Goal: Transaction & Acquisition: Purchase product/service

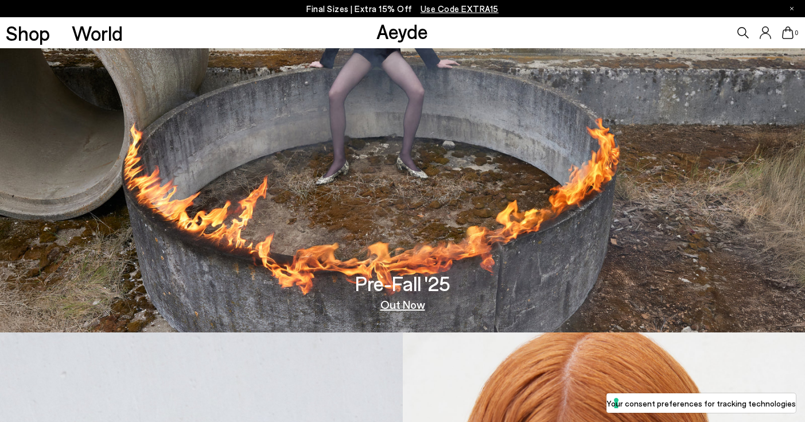
scroll to position [94, 0]
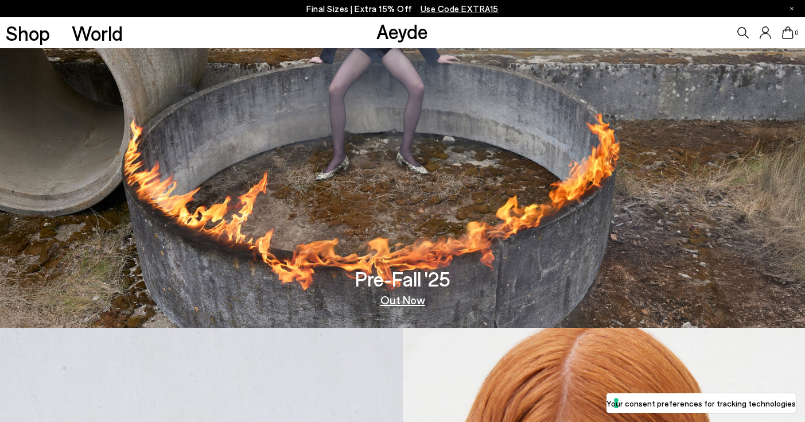
click at [400, 295] on link "Out Now" at bounding box center [402, 299] width 45 height 11
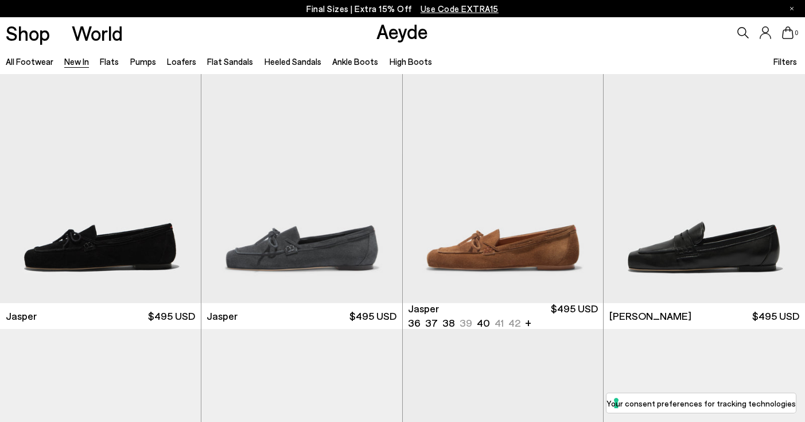
scroll to position [311, 0]
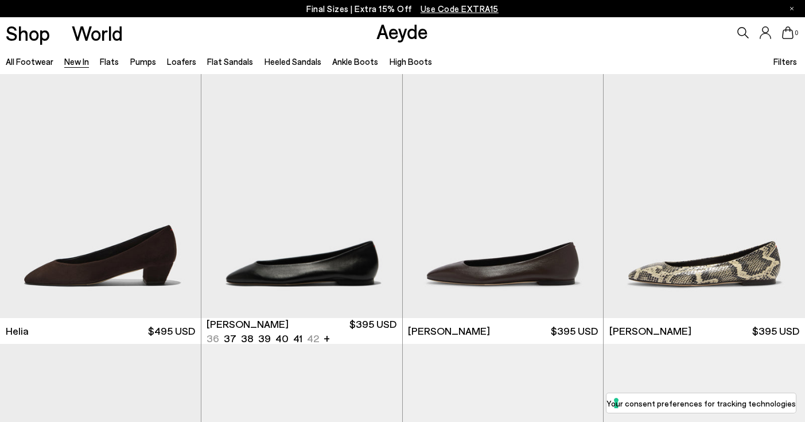
scroll to position [1176, 0]
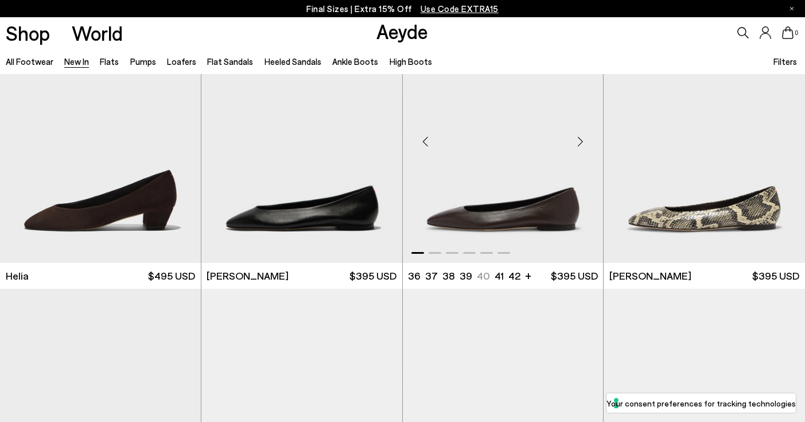
click at [531, 229] on img "1 / 6" at bounding box center [503, 136] width 201 height 252
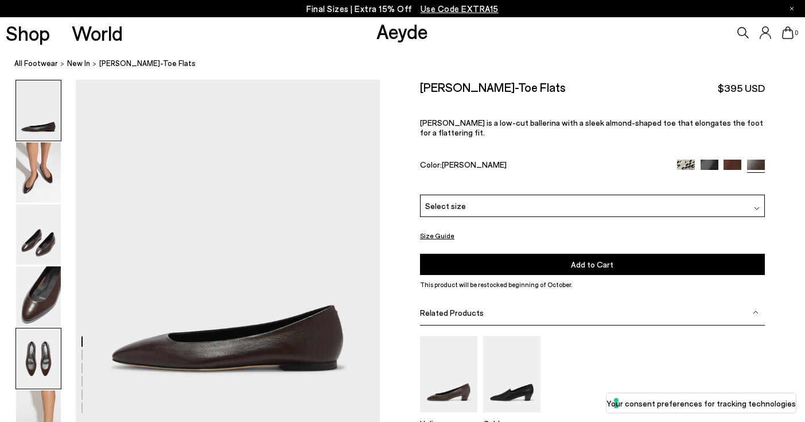
click at [34, 365] on img at bounding box center [38, 358] width 45 height 60
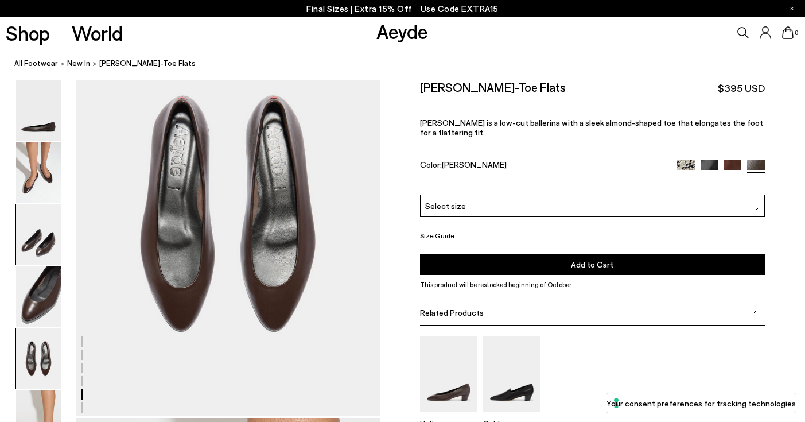
click at [40, 245] on img at bounding box center [38, 234] width 45 height 60
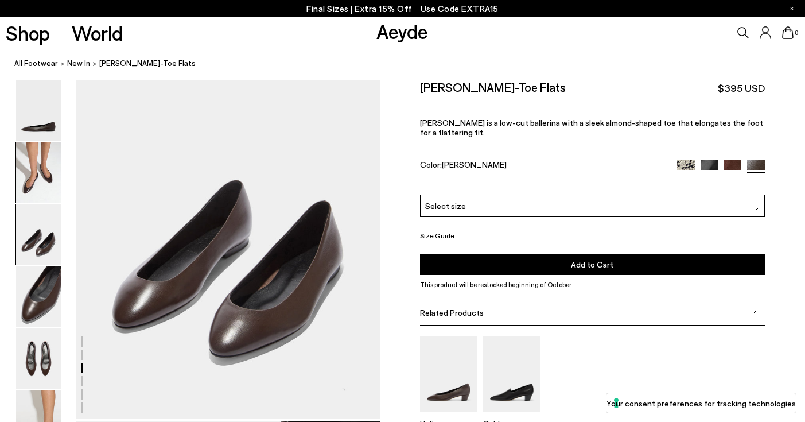
click at [35, 173] on img at bounding box center [38, 172] width 45 height 60
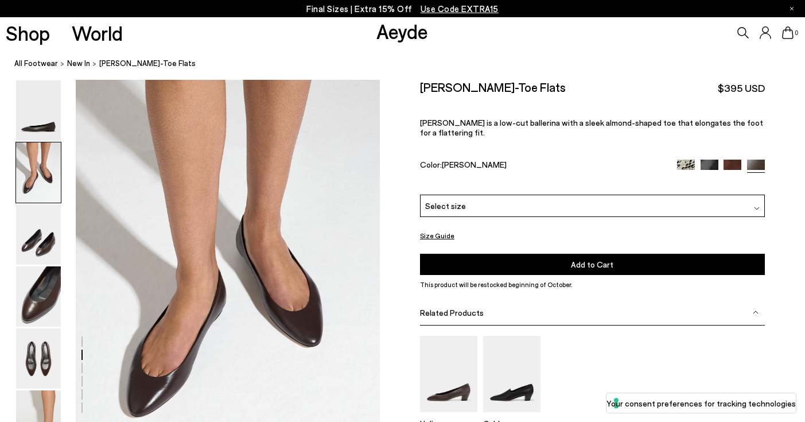
scroll to position [345, 0]
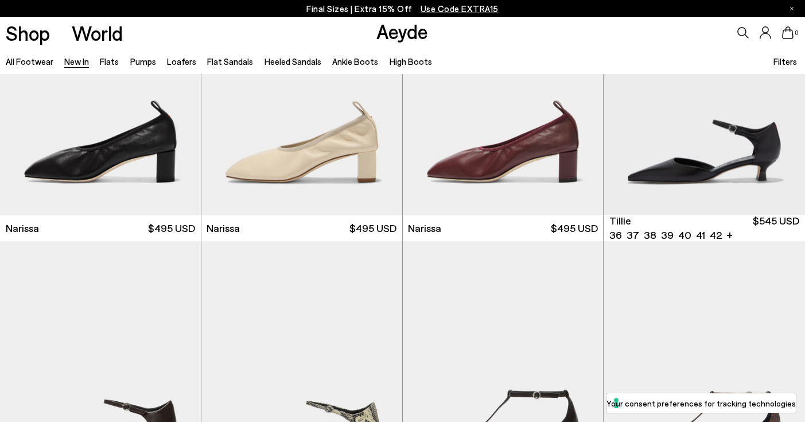
scroll to position [2060, 0]
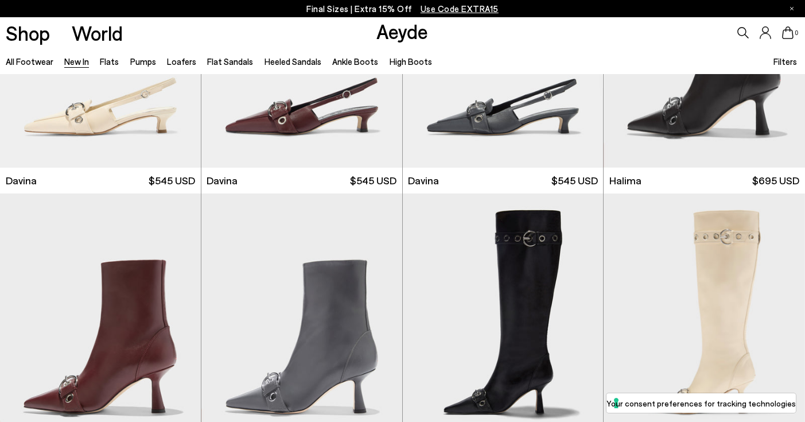
scroll to position [3498, 0]
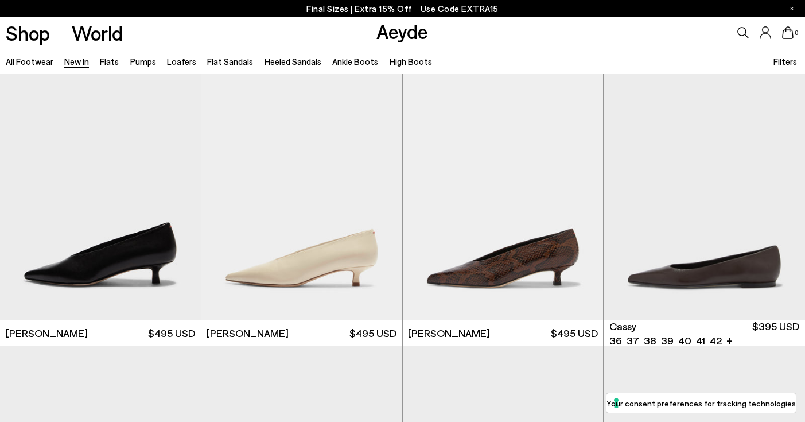
scroll to position [4260, 0]
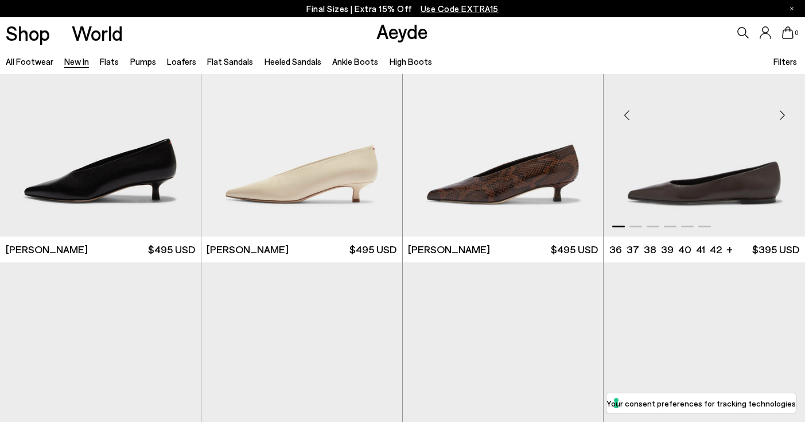
click at [666, 191] on img "1 / 6" at bounding box center [703, 110] width 201 height 252
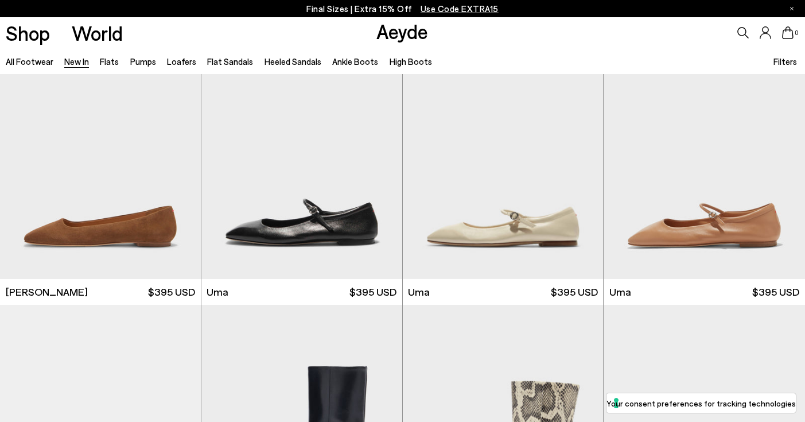
scroll to position [5052, 0]
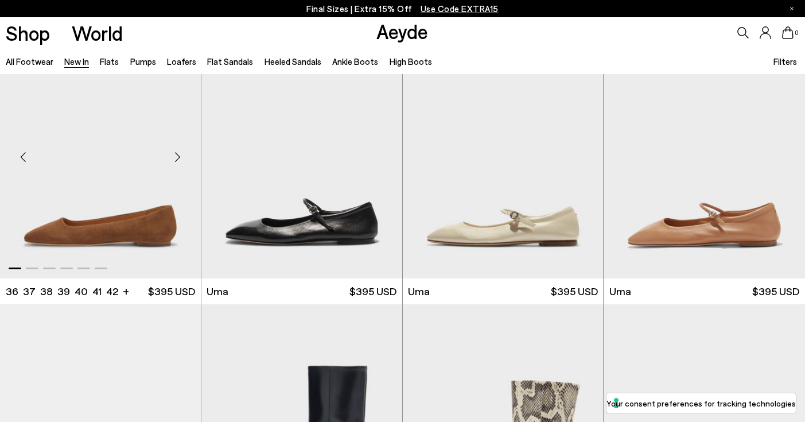
click at [66, 217] on img "1 / 6" at bounding box center [100, 152] width 201 height 252
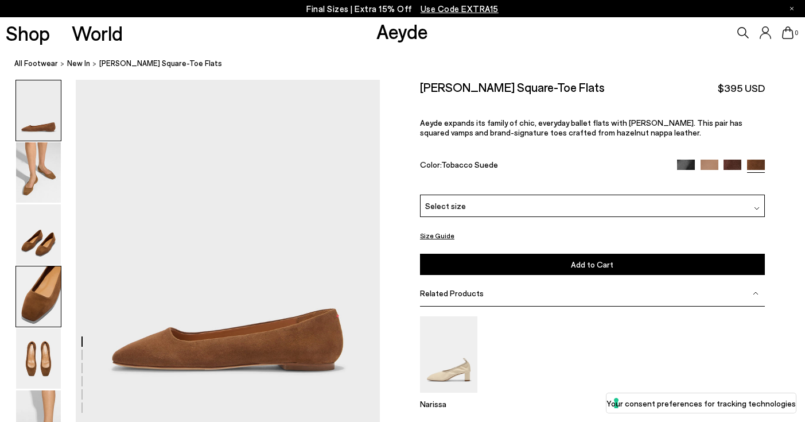
click at [41, 286] on img at bounding box center [38, 296] width 45 height 60
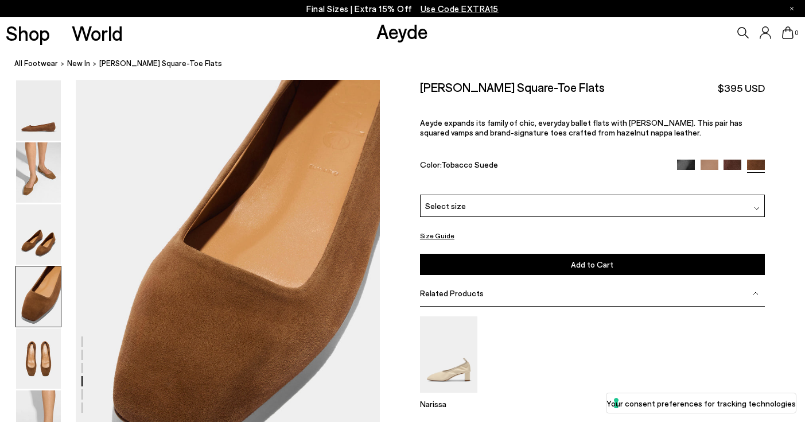
scroll to position [1158, 0]
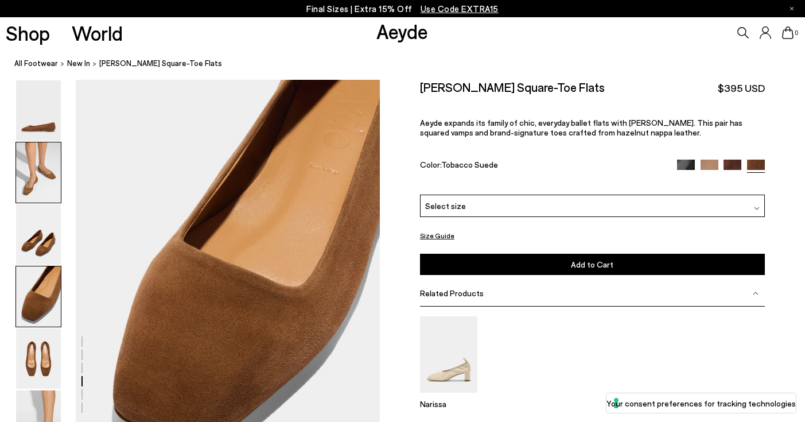
click at [48, 186] on img at bounding box center [38, 172] width 45 height 60
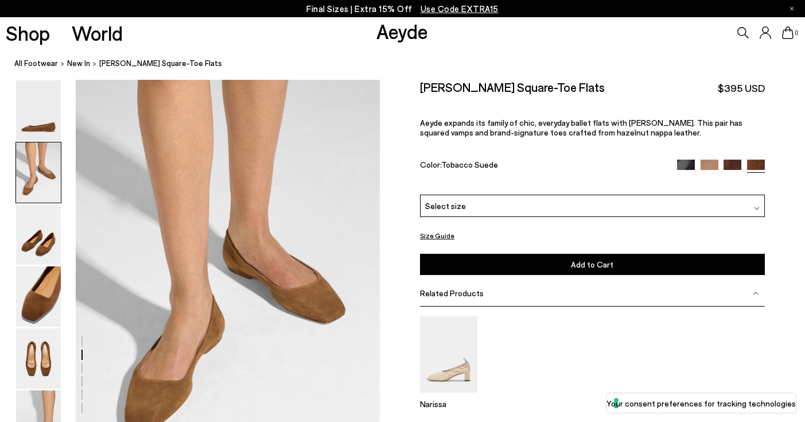
scroll to position [345, 0]
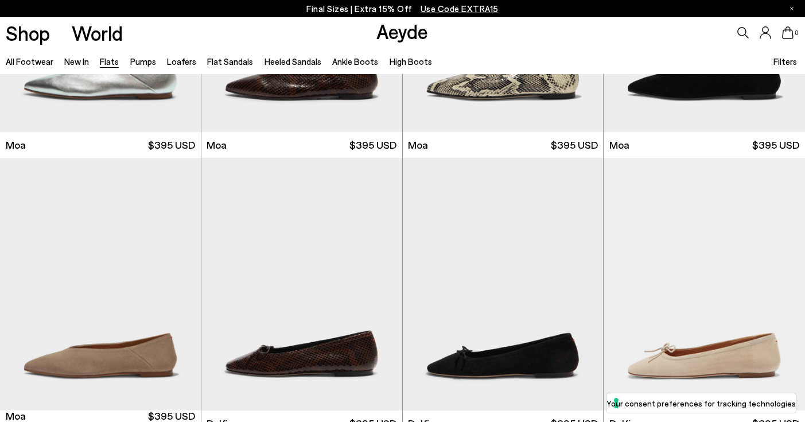
scroll to position [1950, 0]
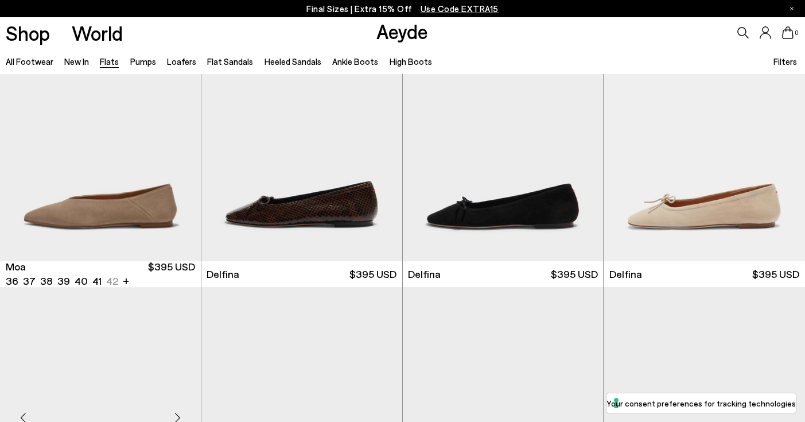
scroll to position [2186, 0]
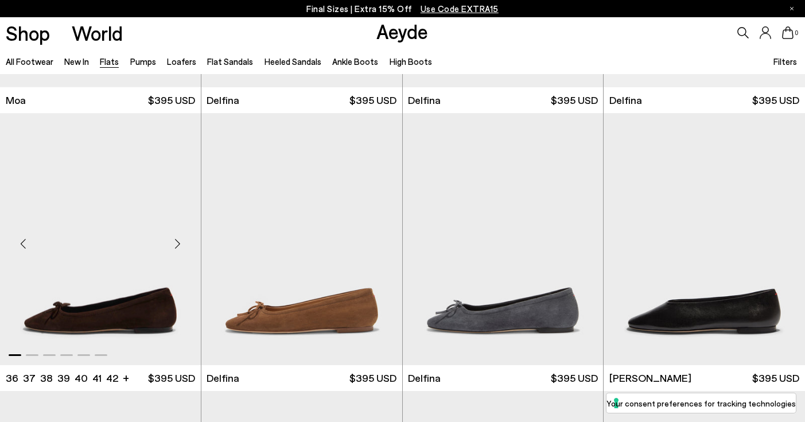
click at [112, 300] on img "1 / 6" at bounding box center [100, 239] width 201 height 252
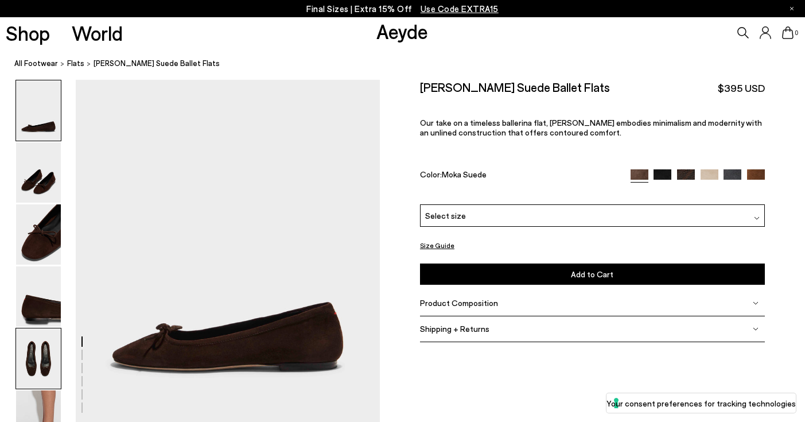
click at [40, 354] on img at bounding box center [38, 358] width 45 height 60
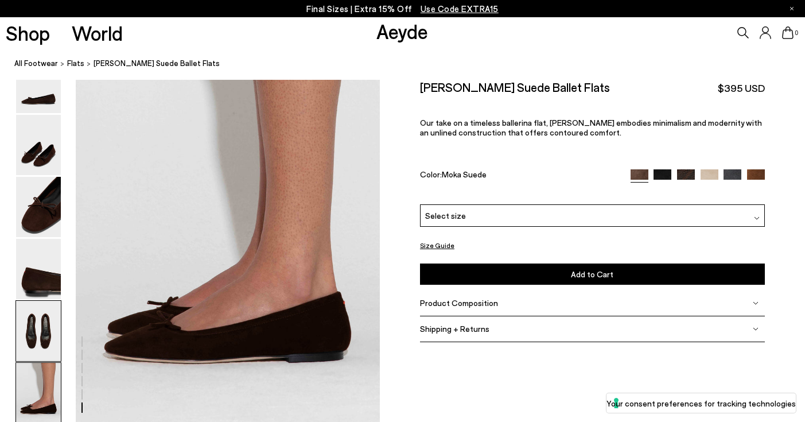
scroll to position [2063, 0]
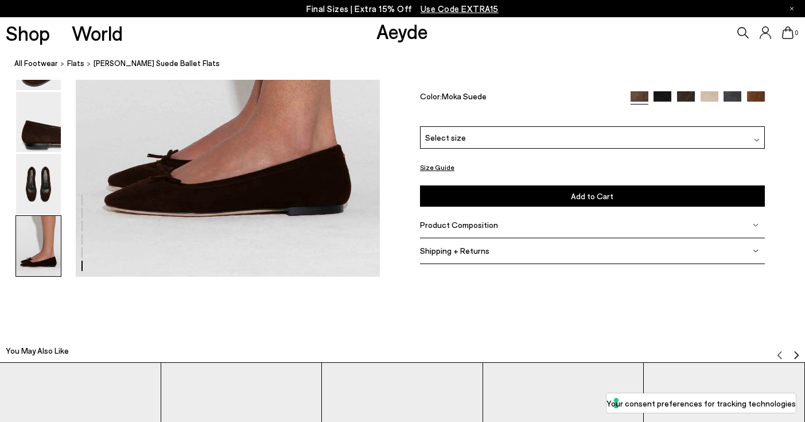
click at [39, 266] on img at bounding box center [38, 246] width 45 height 60
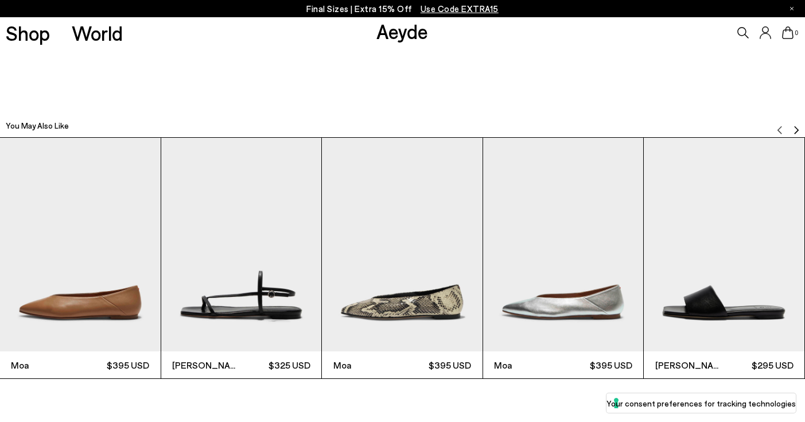
scroll to position [2484, 0]
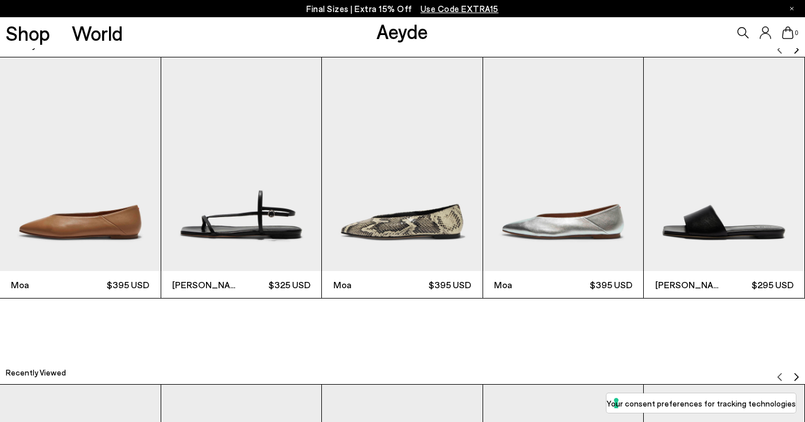
click at [51, 214] on img "1 / 6" at bounding box center [80, 164] width 161 height 214
click at [22, 287] on span "Moa" at bounding box center [45, 285] width 69 height 14
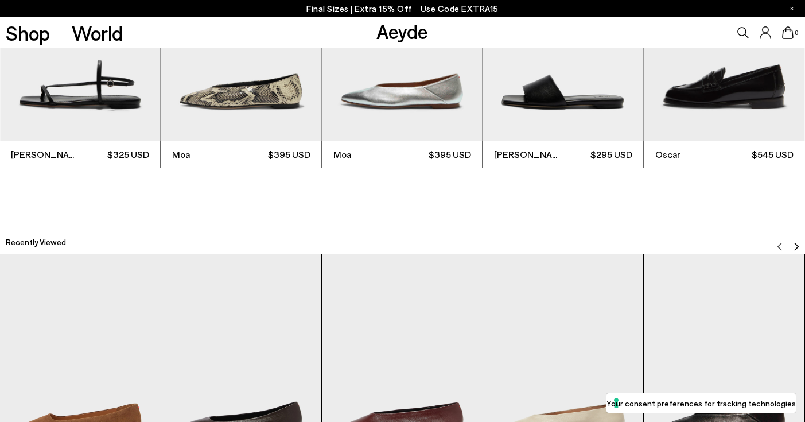
scroll to position [2855, 0]
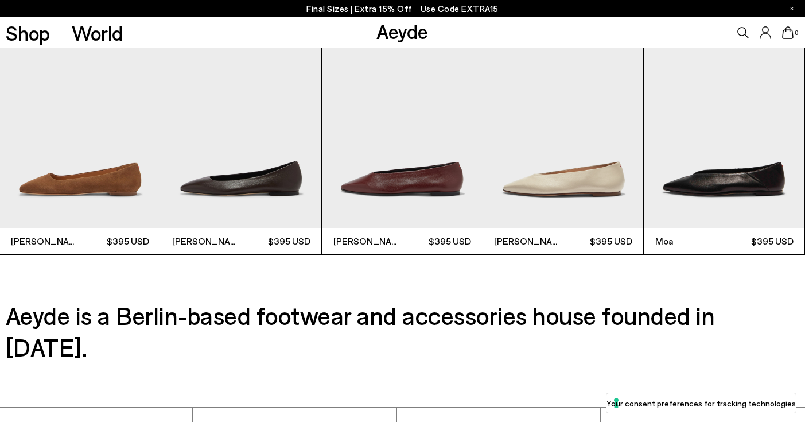
click at [416, 165] on img "3 / 9" at bounding box center [402, 121] width 161 height 214
click at [345, 245] on span "[PERSON_NAME]" at bounding box center [367, 241] width 69 height 14
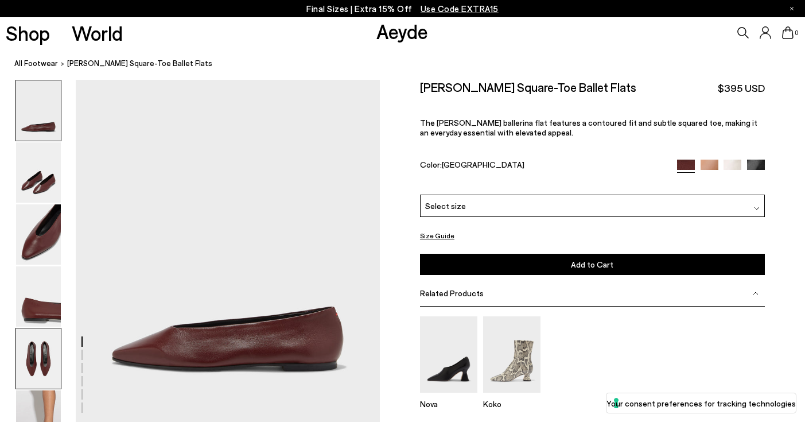
click at [44, 353] on img at bounding box center [38, 358] width 45 height 60
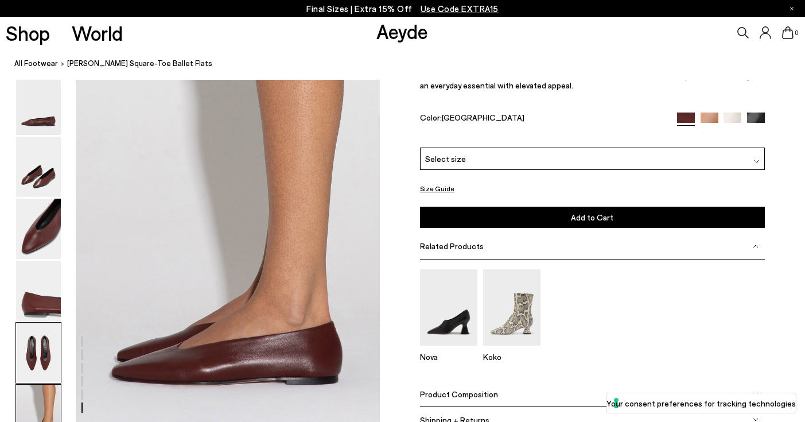
scroll to position [2013, 0]
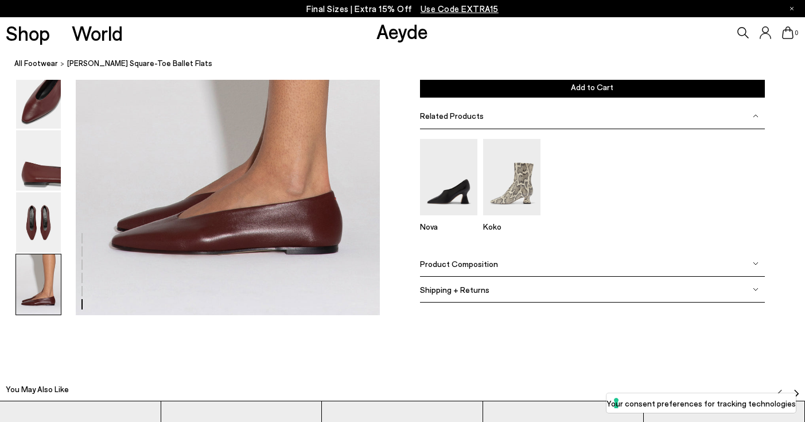
click at [39, 294] on img at bounding box center [38, 284] width 45 height 60
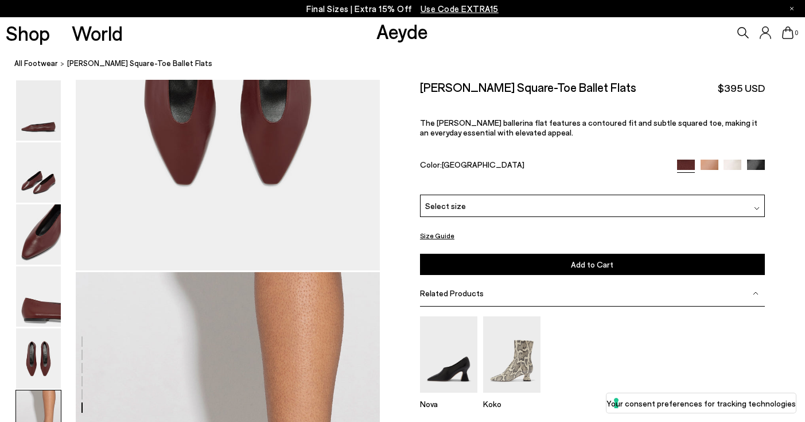
scroll to position [1576, 0]
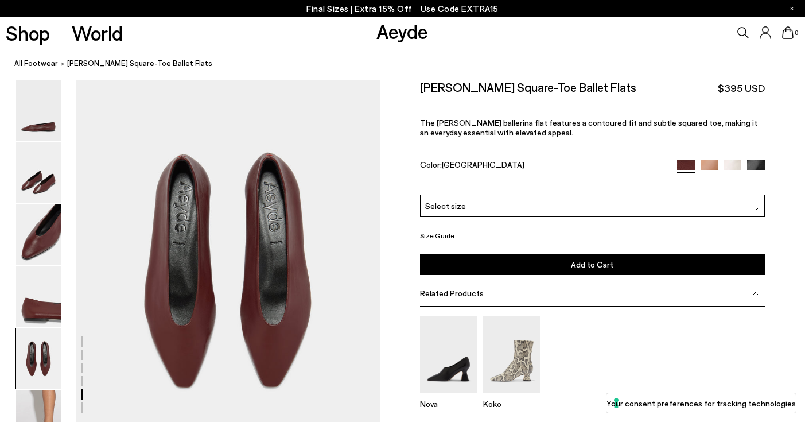
click at [490, 194] on div "Select size" at bounding box center [592, 205] width 345 height 22
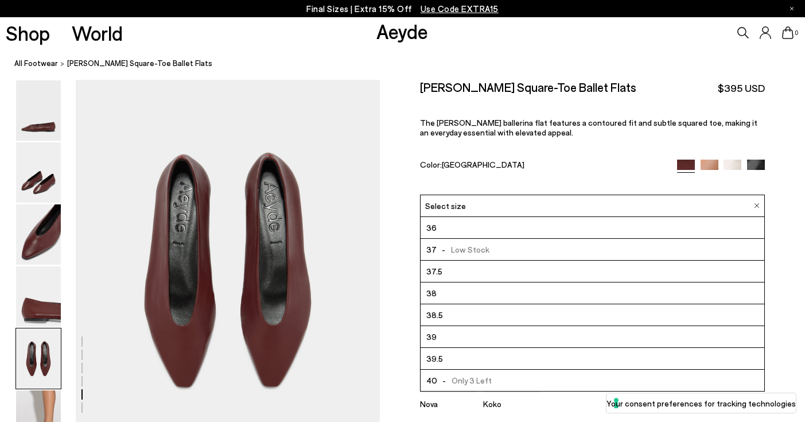
click at [442, 377] on div "Nova" at bounding box center [448, 367] width 57 height 102
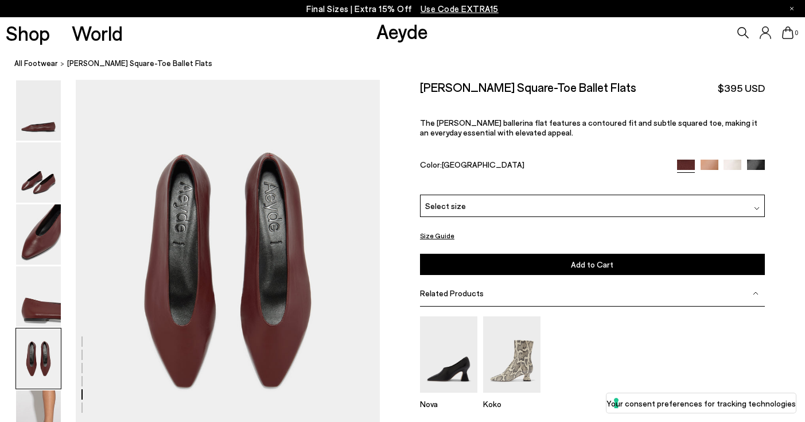
click at [436, 228] on button "Size Guide" at bounding box center [437, 235] width 34 height 14
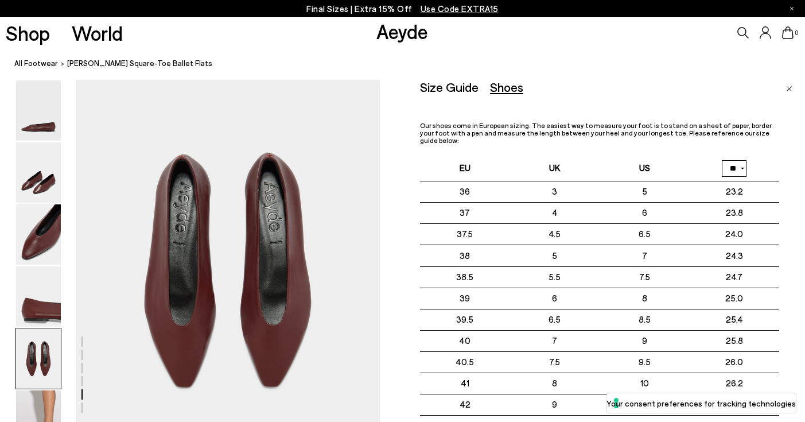
click at [789, 84] on link "Close" at bounding box center [789, 87] width 6 height 14
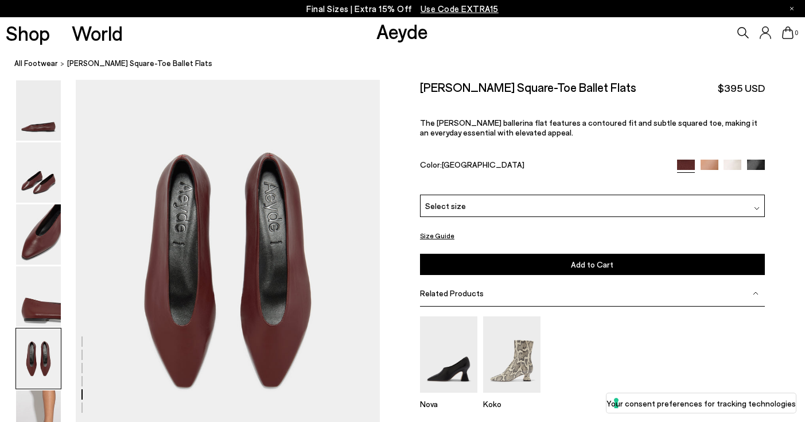
click at [591, 194] on div "Select size" at bounding box center [592, 205] width 345 height 22
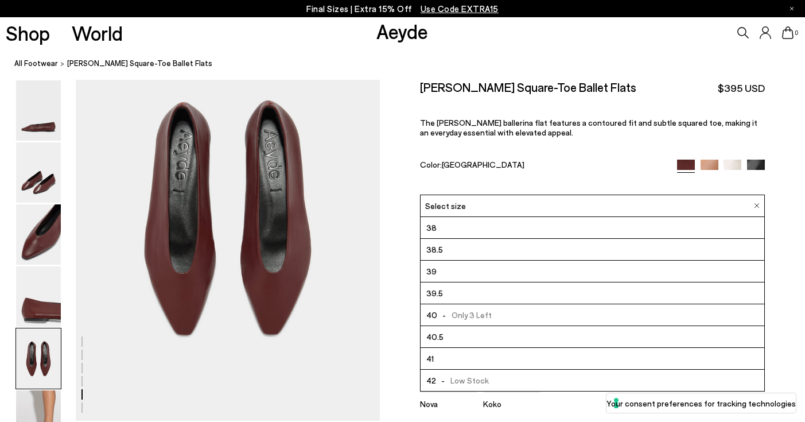
scroll to position [1635, 0]
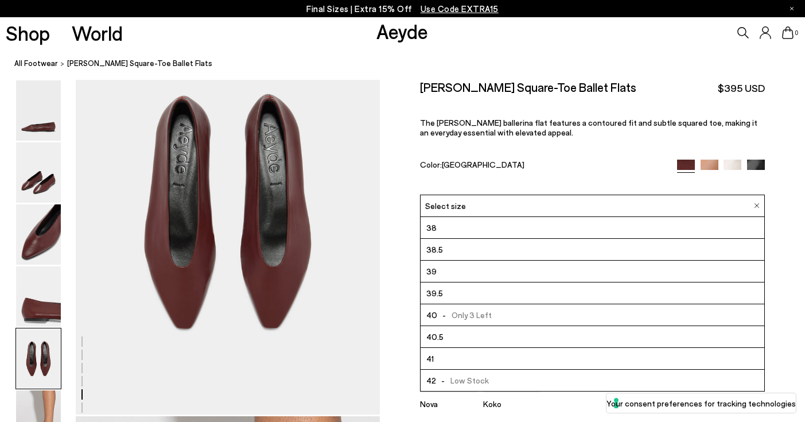
click at [515, 375] on div "Koko" at bounding box center [511, 367] width 57 height 102
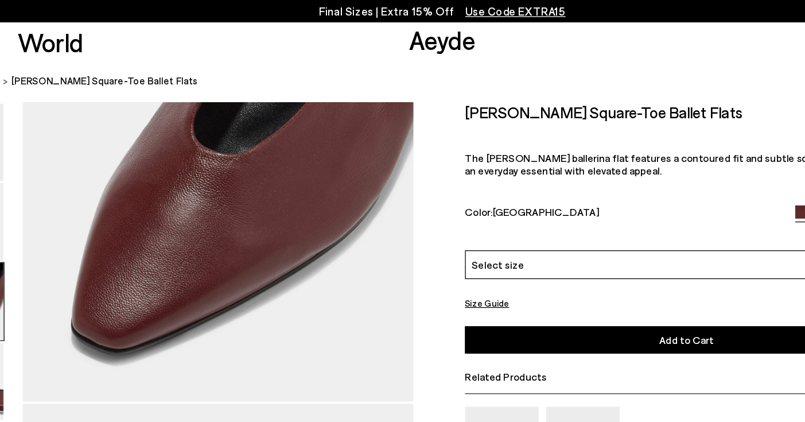
scroll to position [920, 0]
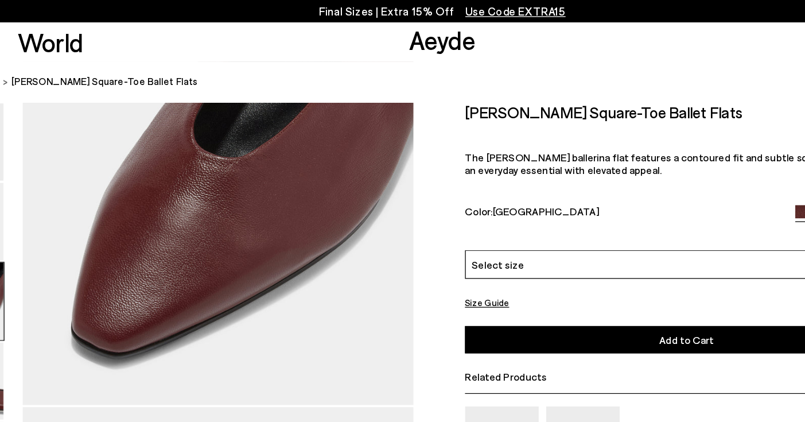
click at [487, 194] on div "Select size" at bounding box center [592, 205] width 345 height 22
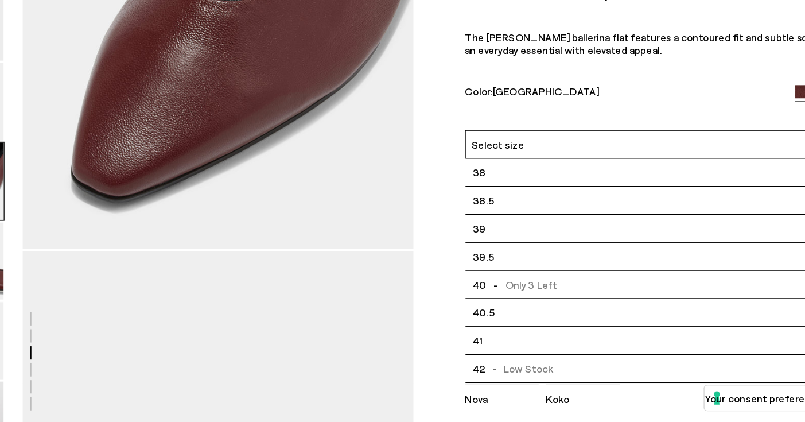
scroll to position [1021, 0]
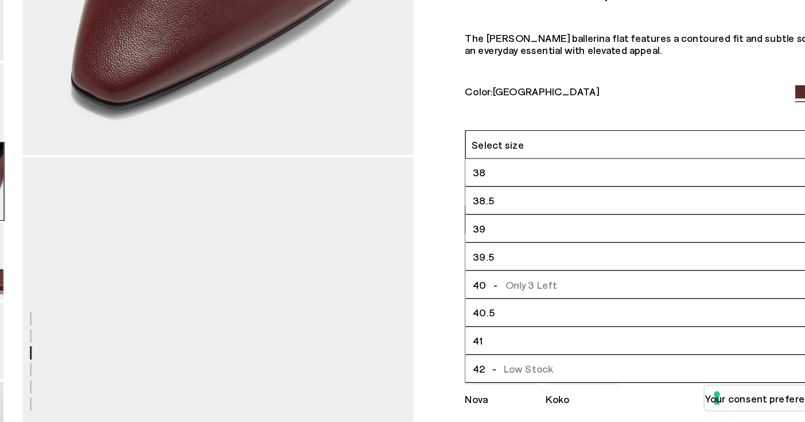
click at [466, 307] on span "- Only 3 Left" at bounding box center [464, 314] width 54 height 14
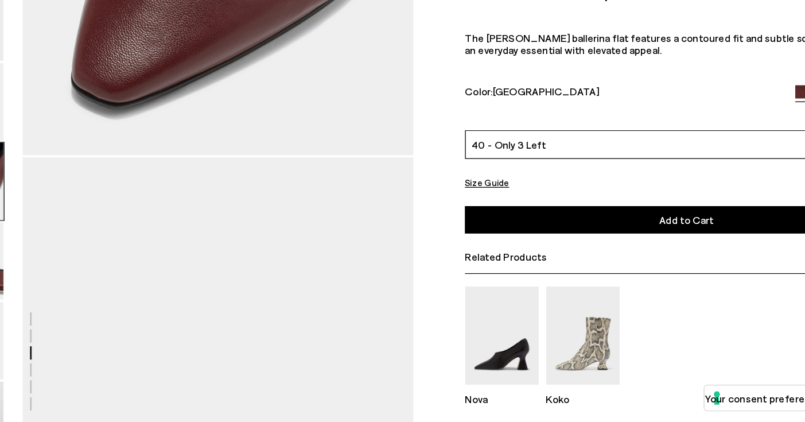
click at [495, 253] on button "Add to Cart Select a Size First" at bounding box center [592, 263] width 345 height 21
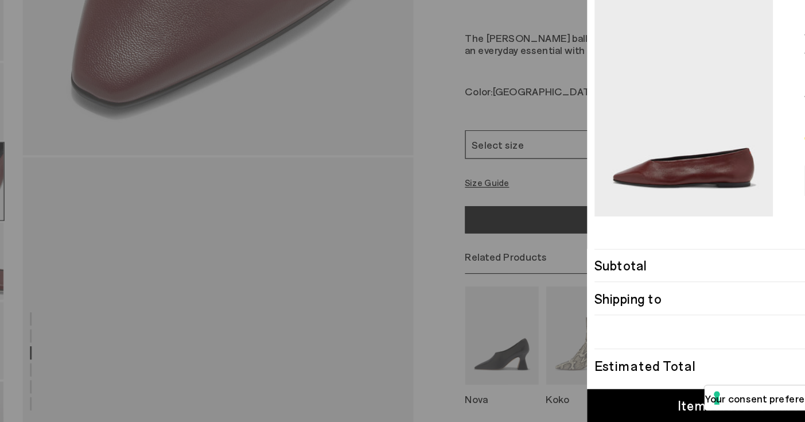
click at [380, 145] on div "Quick Add Color Size View Details Order Summary Betty square-toe ballet flats S…" at bounding box center [402, 234] width 805 height 373
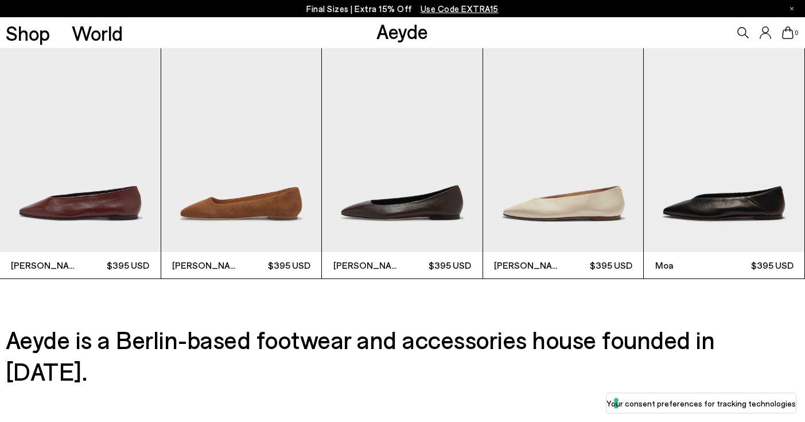
scroll to position [2829, 0]
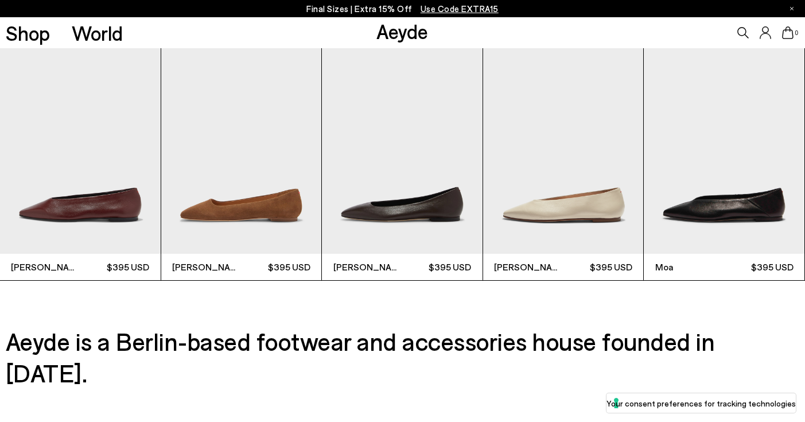
click at [722, 211] on img "5 / 9" at bounding box center [723, 147] width 161 height 214
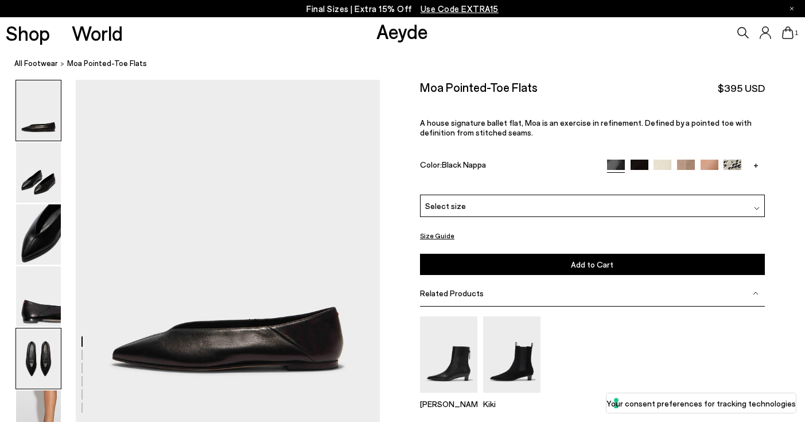
click at [42, 360] on img at bounding box center [38, 358] width 45 height 60
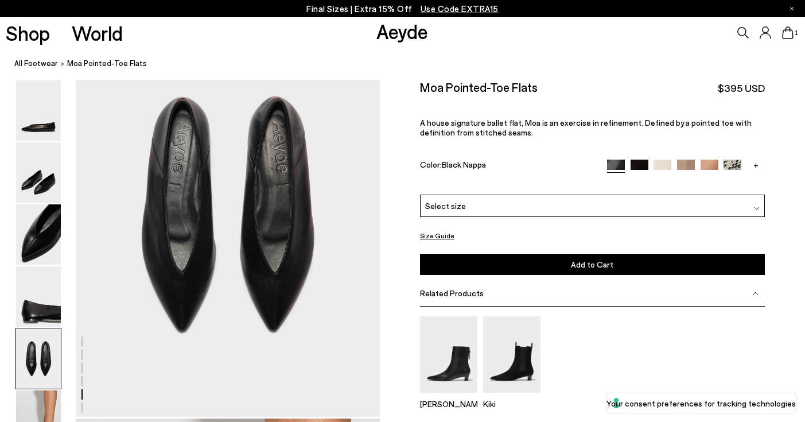
scroll to position [1637, 0]
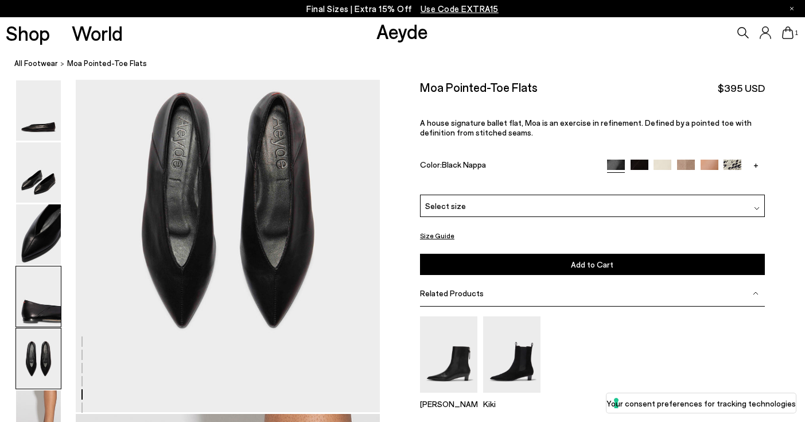
click at [38, 313] on img at bounding box center [38, 296] width 45 height 60
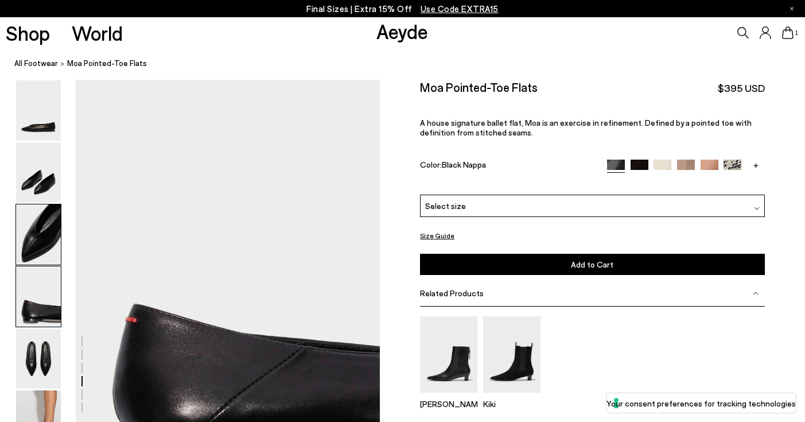
click at [39, 236] on img at bounding box center [38, 234] width 45 height 60
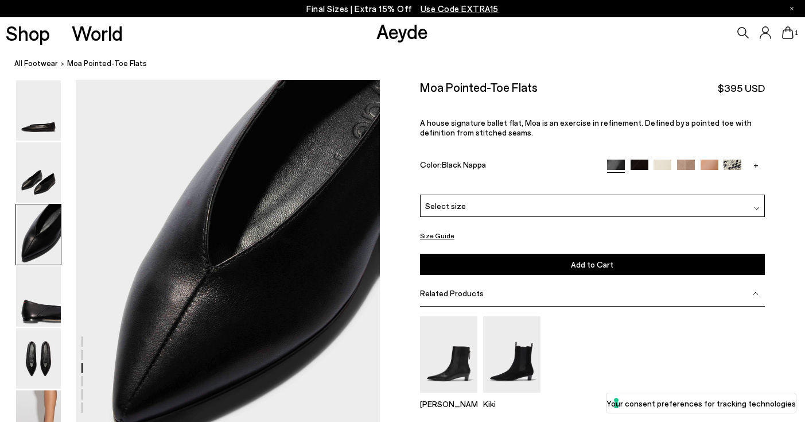
scroll to position [751, 0]
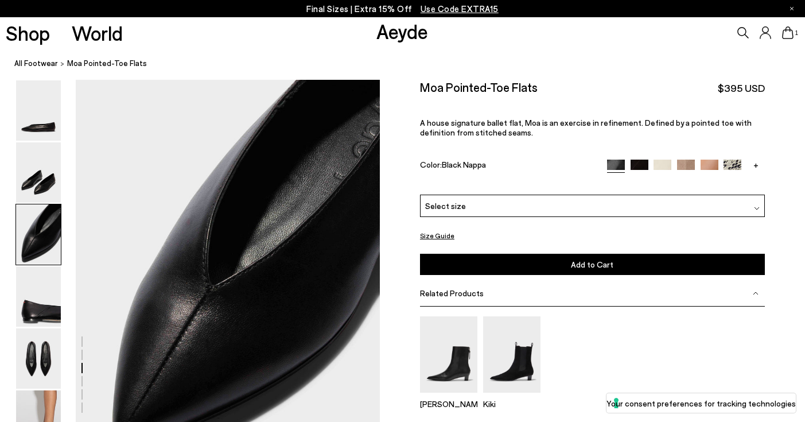
click at [571, 194] on div "Select size" at bounding box center [592, 205] width 345 height 22
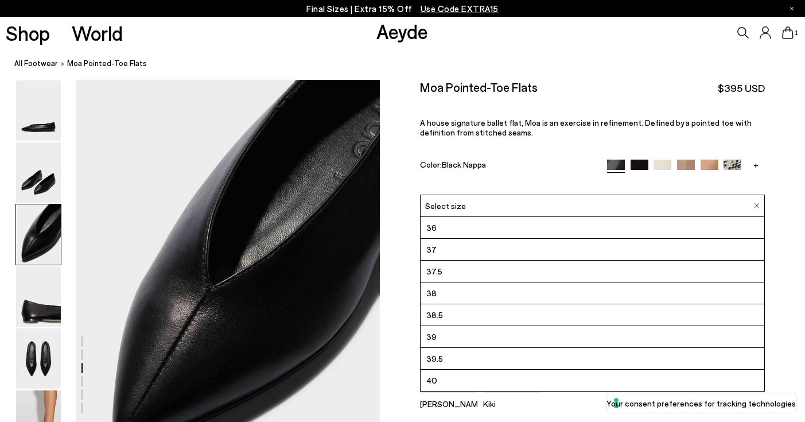
click at [470, 369] on li "40" at bounding box center [592, 380] width 344 height 22
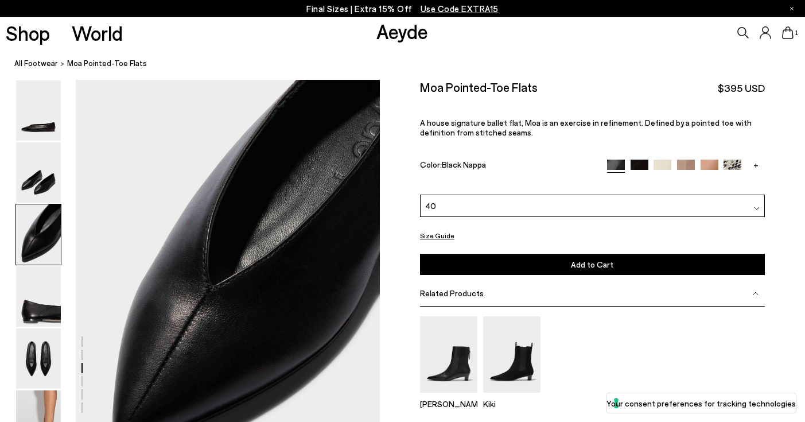
click at [528, 253] on button "Add to Cart Select a Size First" at bounding box center [592, 263] width 345 height 21
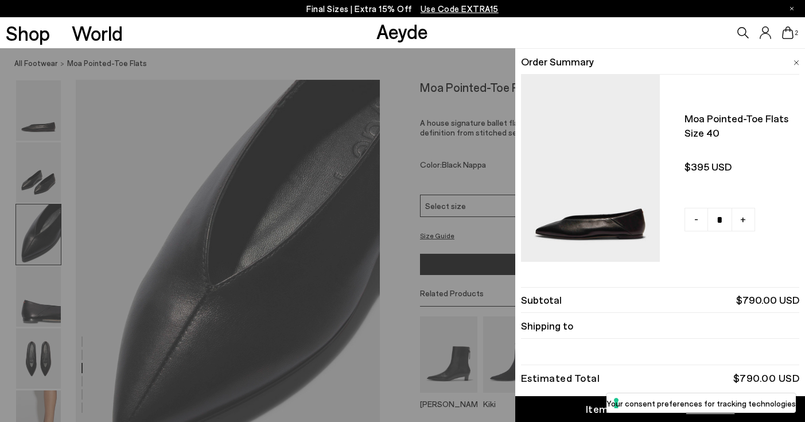
click at [233, 26] on div "Shop World Aeyde 2" at bounding box center [402, 32] width 805 height 31
click at [795, 62] on img at bounding box center [796, 62] width 6 height 5
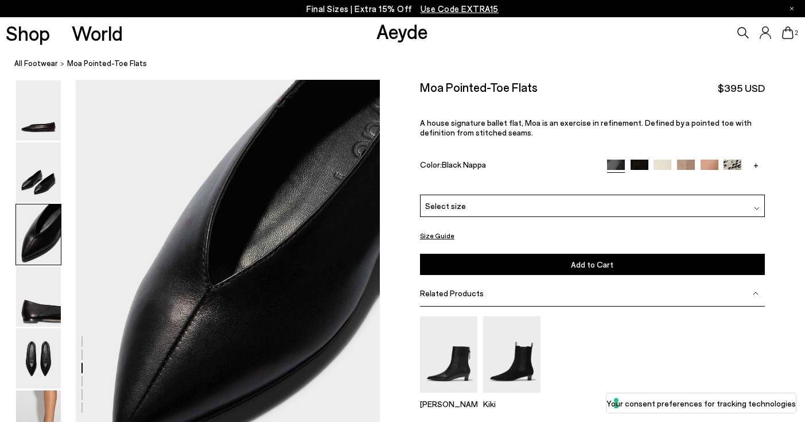
click at [708, 159] on img at bounding box center [709, 168] width 18 height 18
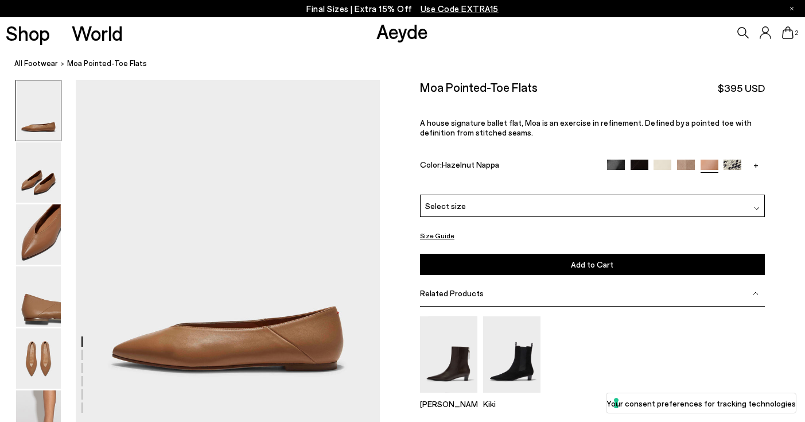
click at [553, 194] on div "Select size" at bounding box center [592, 205] width 345 height 22
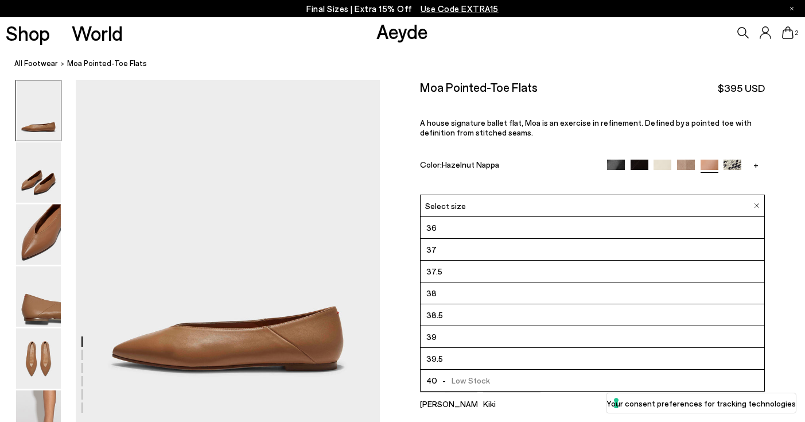
click at [457, 373] on span "- Low Stock" at bounding box center [463, 380] width 53 height 14
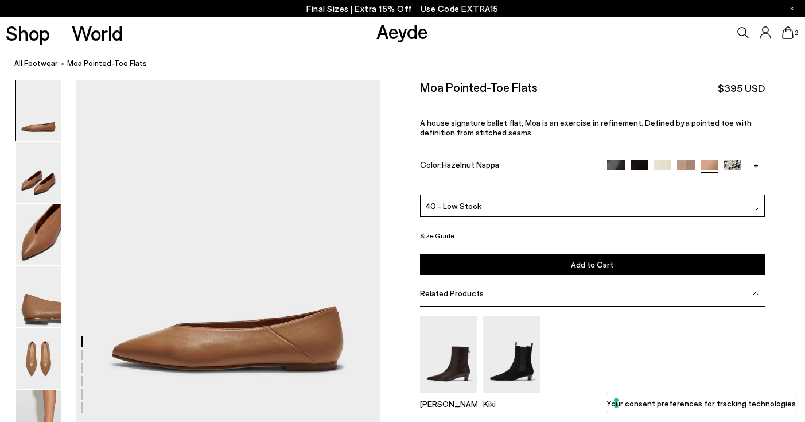
click at [524, 253] on button "Add to Cart Select a Size First" at bounding box center [592, 263] width 345 height 21
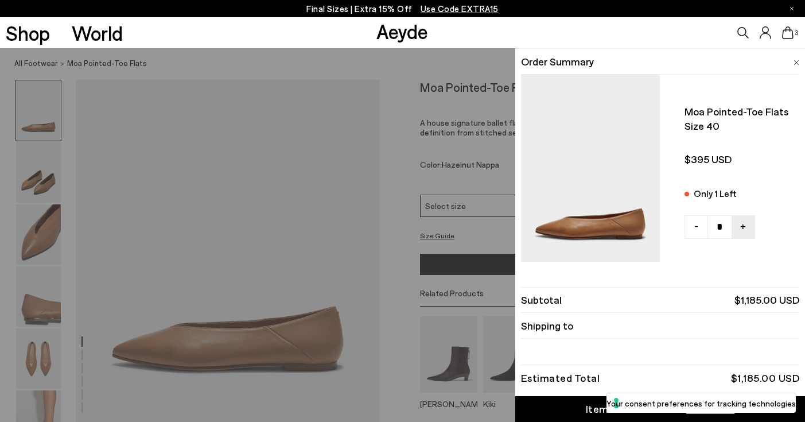
click at [417, 60] on div "Quick Add Color Size View Details Order Summary Moa pointed-toe flats Size 40 O…" at bounding box center [402, 234] width 805 height 373
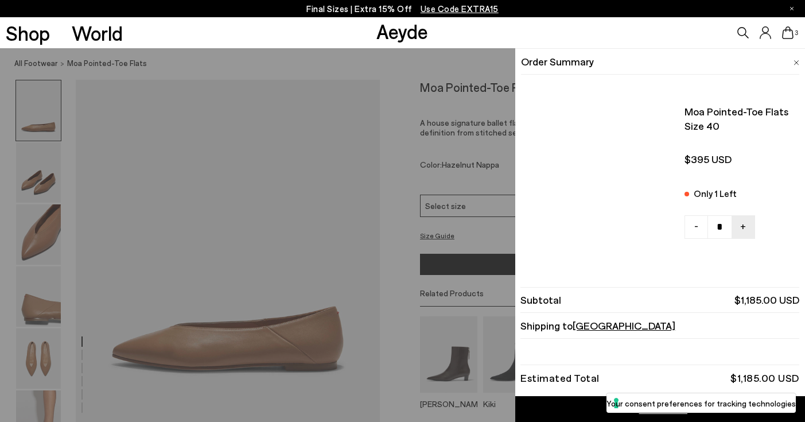
click at [791, 33] on icon at bounding box center [787, 32] width 11 height 13
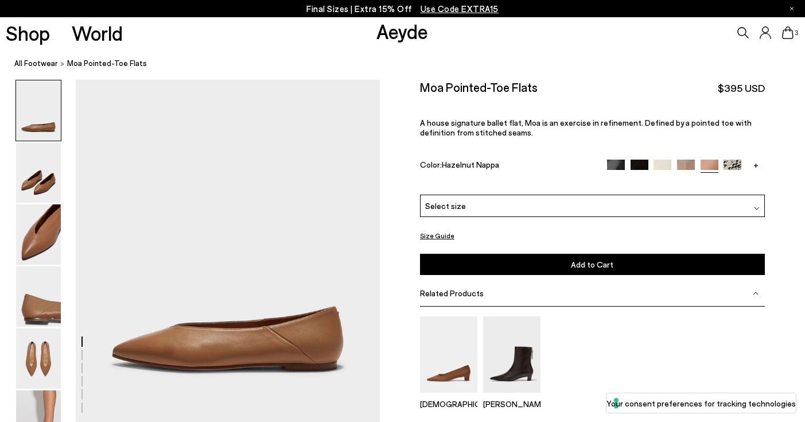
click at [731, 159] on img at bounding box center [732, 168] width 18 height 18
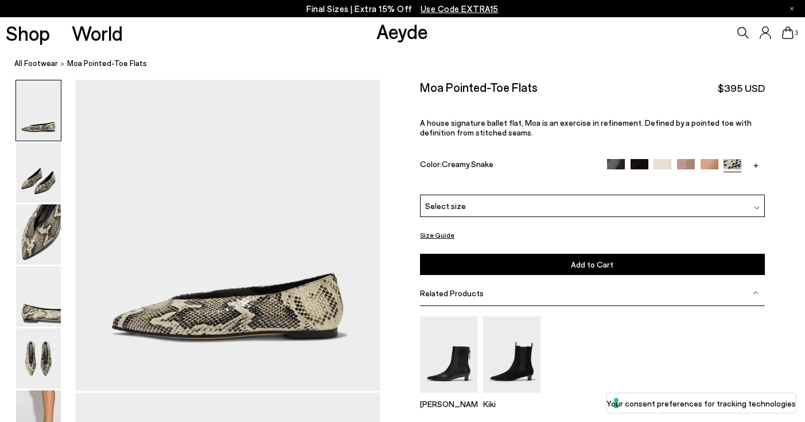
click at [731, 144] on div at bounding box center [402, 211] width 805 height 422
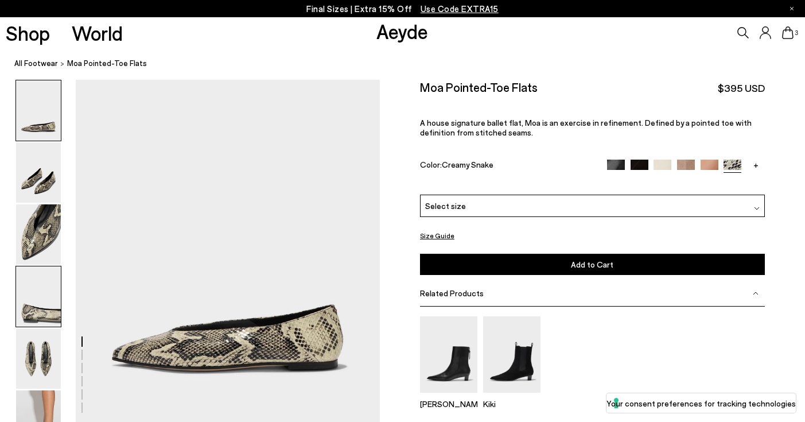
click at [38, 310] on img at bounding box center [38, 296] width 45 height 60
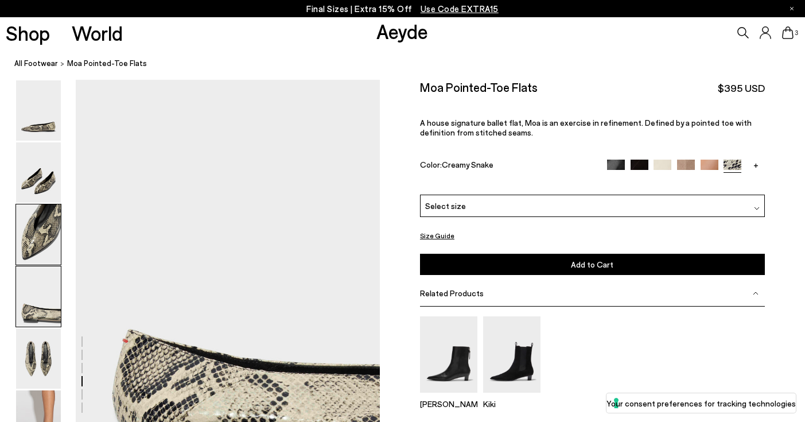
click at [39, 241] on img at bounding box center [38, 234] width 45 height 60
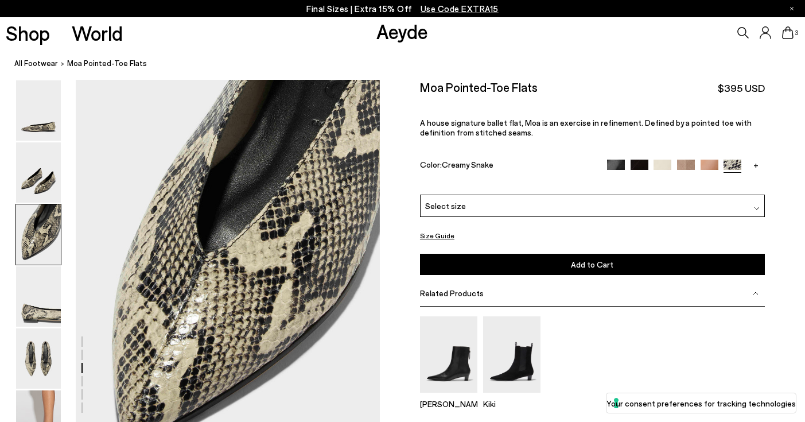
scroll to position [751, 0]
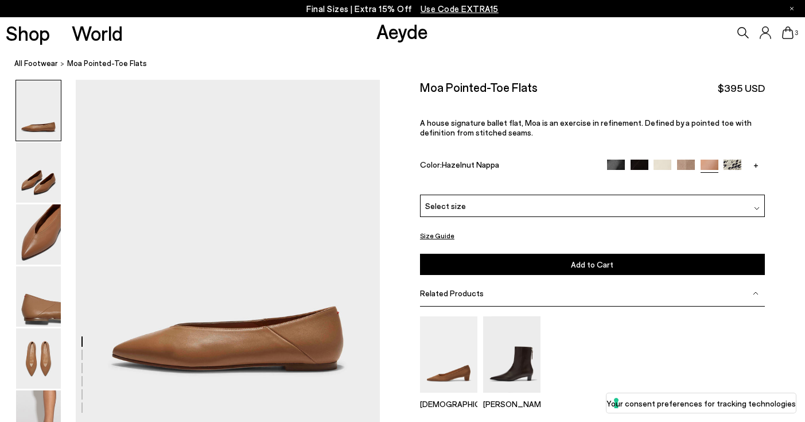
click at [479, 194] on div "Select size" at bounding box center [592, 205] width 345 height 22
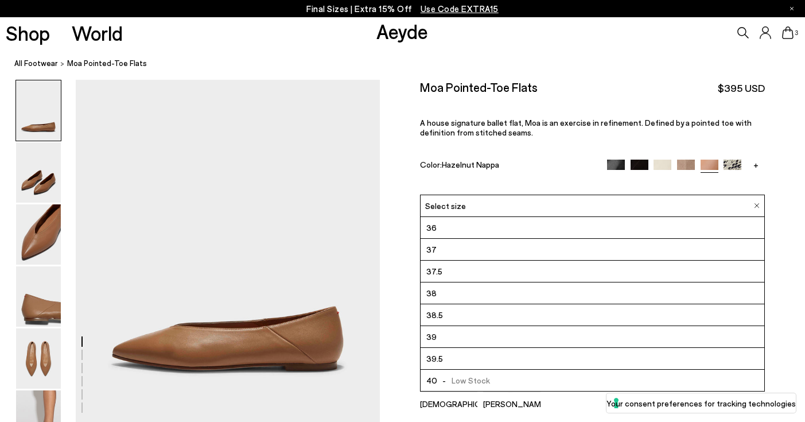
scroll to position [187, 0]
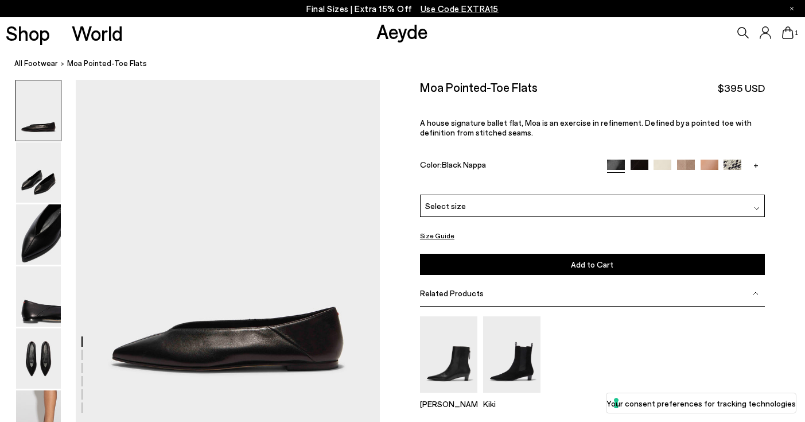
scroll to position [751, 0]
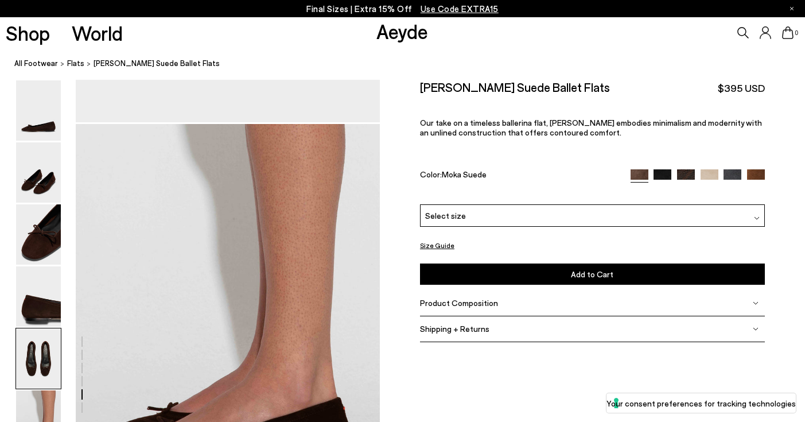
scroll to position [1660, 0]
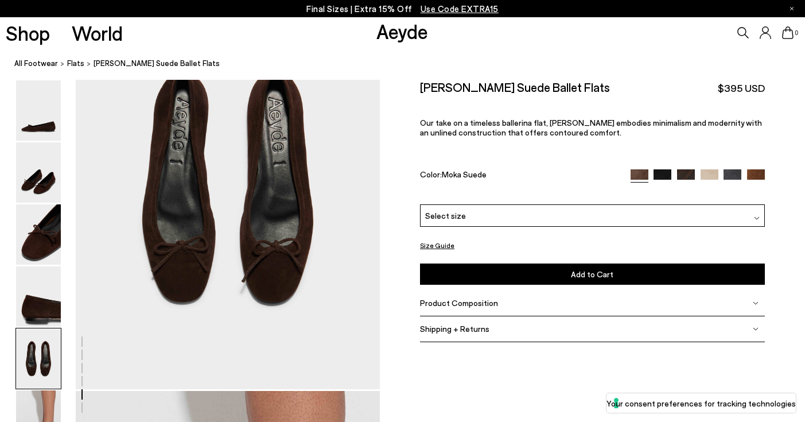
click at [787, 32] on icon at bounding box center [787, 32] width 11 height 13
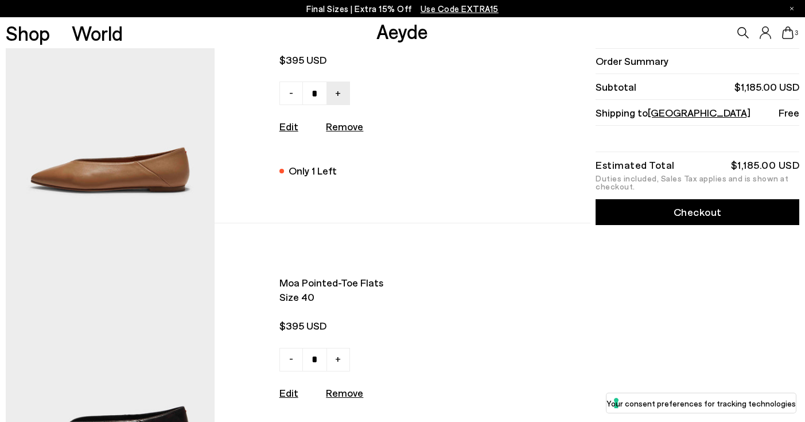
scroll to position [189, 0]
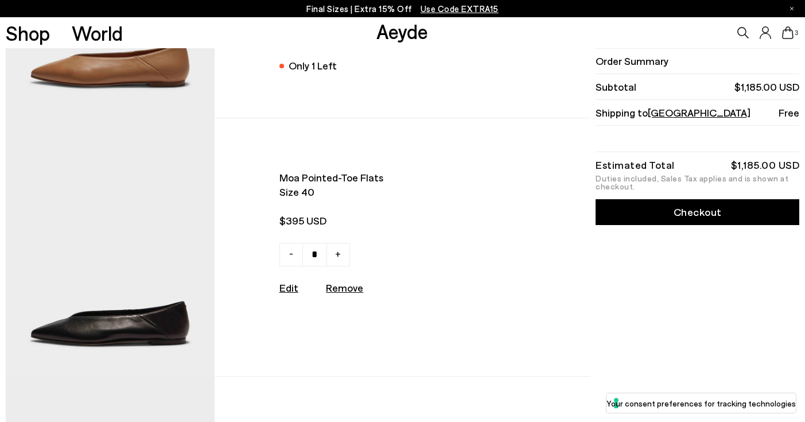
click at [101, 316] on img at bounding box center [110, 246] width 209 height 257
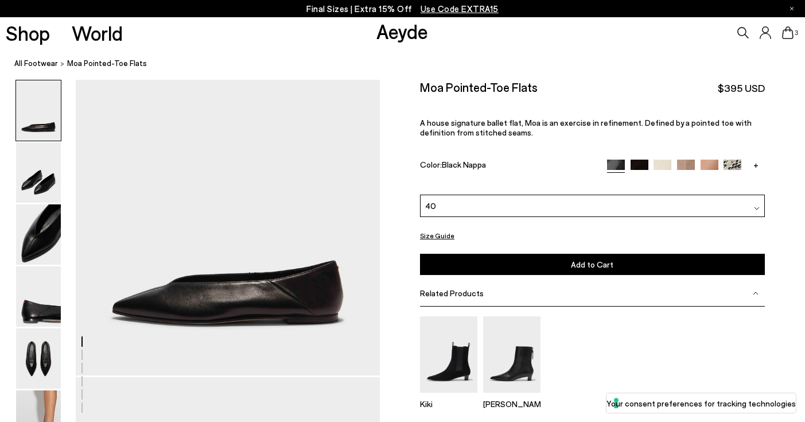
scroll to position [61, 0]
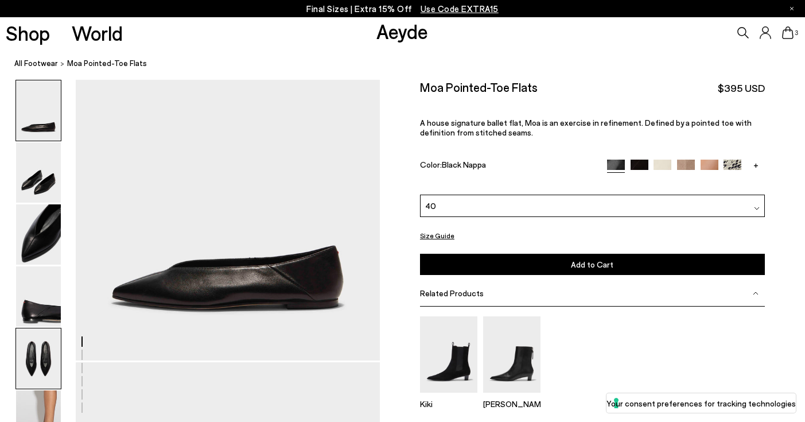
click at [35, 358] on img at bounding box center [38, 358] width 45 height 60
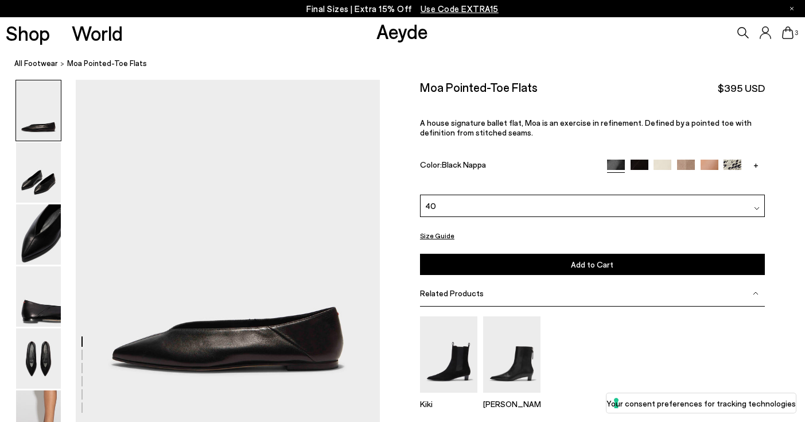
click at [737, 33] on icon at bounding box center [742, 32] width 11 height 11
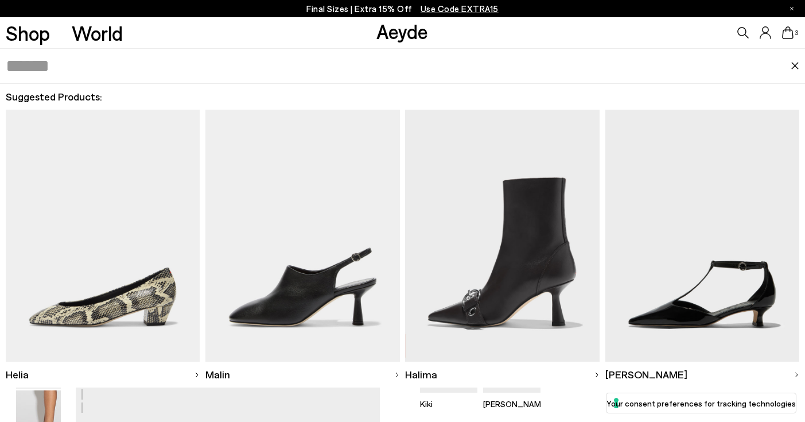
click at [617, 73] on input "text" at bounding box center [398, 66] width 785 height 34
type input "****"
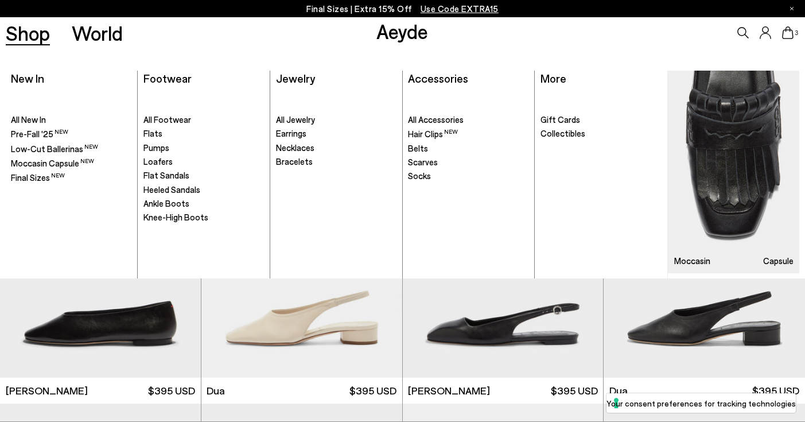
scroll to position [2560, 0]
click at [159, 134] on span "Flats" at bounding box center [152, 133] width 19 height 10
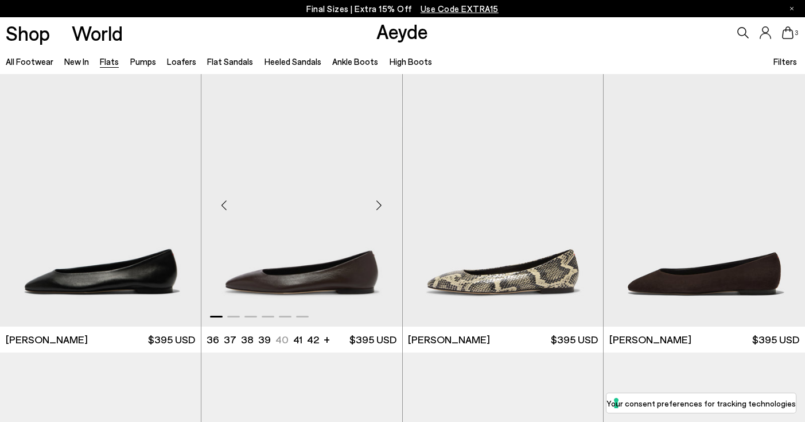
click at [315, 278] on img "1 / 6" at bounding box center [301, 200] width 201 height 252
click at [297, 276] on img "1 / 6" at bounding box center [301, 200] width 201 height 252
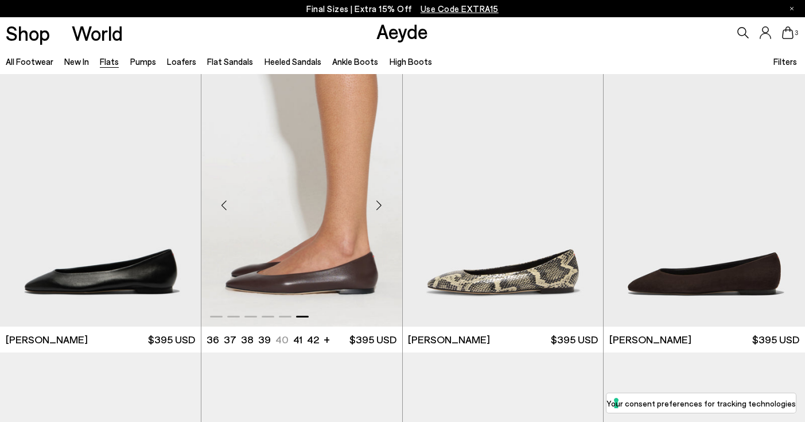
click at [297, 276] on img "6 / 6" at bounding box center [301, 200] width 201 height 252
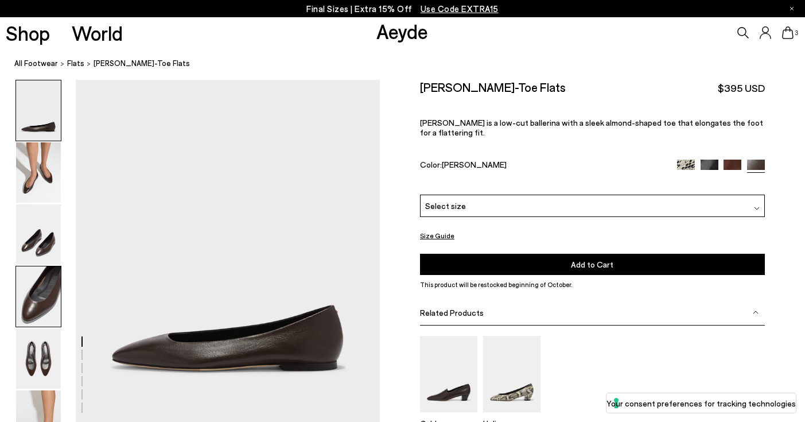
click at [49, 305] on img at bounding box center [38, 296] width 45 height 60
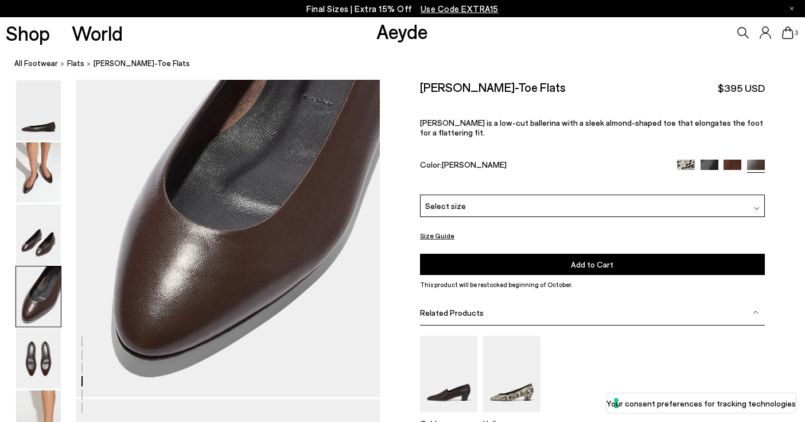
scroll to position [1252, 0]
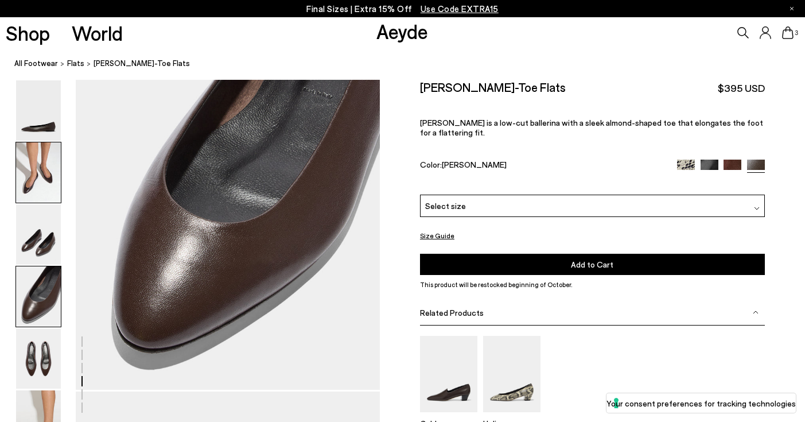
click at [57, 177] on img at bounding box center [38, 172] width 45 height 60
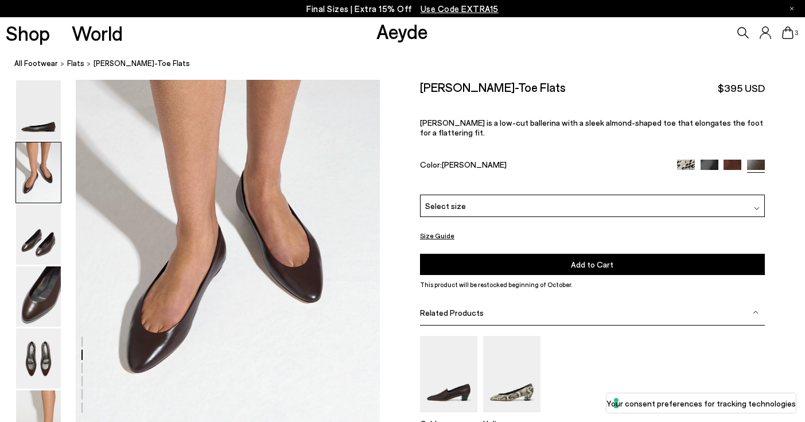
scroll to position [345, 0]
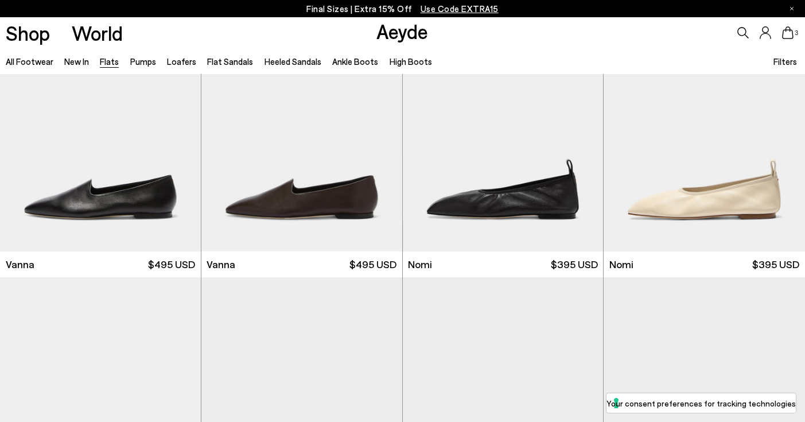
scroll to position [354, 0]
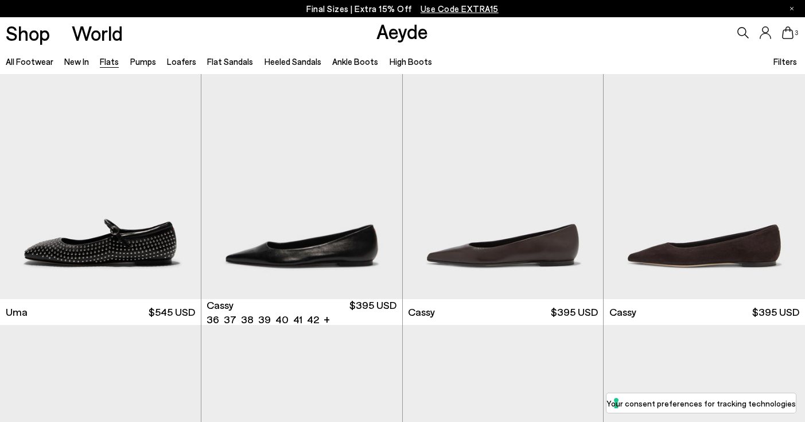
scroll to position [1250, 0]
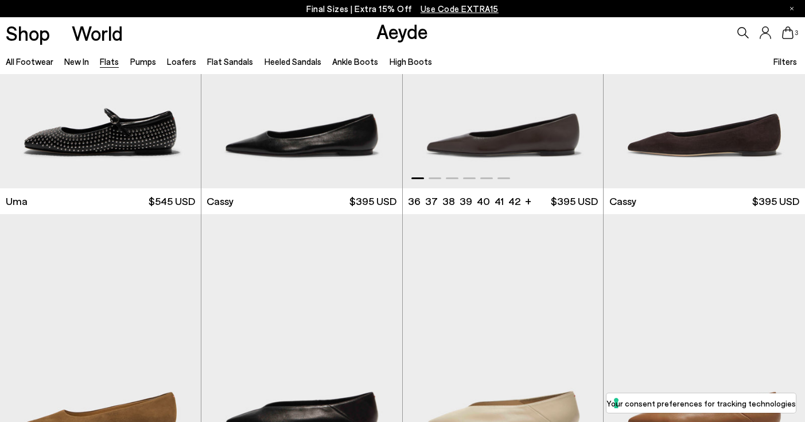
click at [489, 138] on img "1 / 6" at bounding box center [503, 62] width 201 height 252
click at [455, 201] on ul "36 37.5 37 38.5 38 39.5 +" at bounding box center [462, 201] width 109 height 14
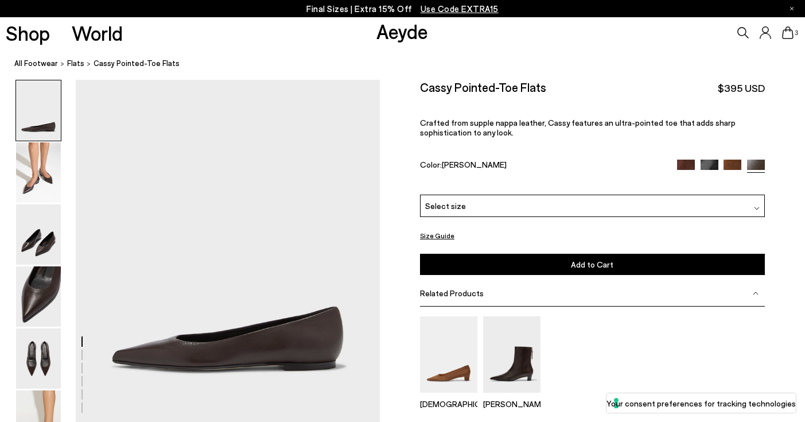
click at [486, 194] on div "Select size" at bounding box center [592, 205] width 345 height 22
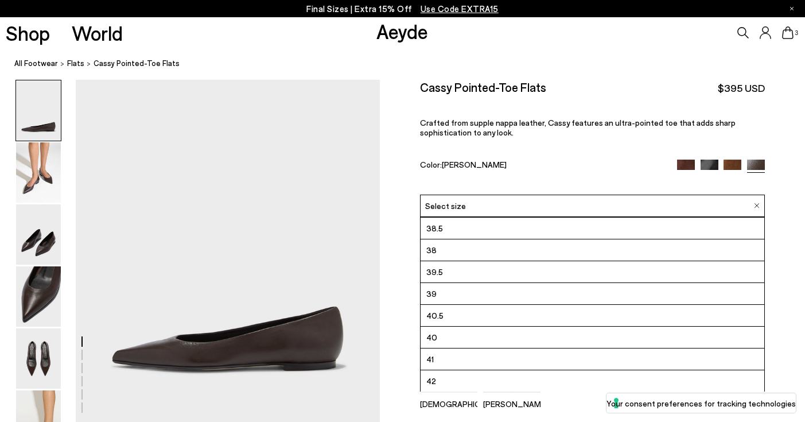
scroll to position [65, 0]
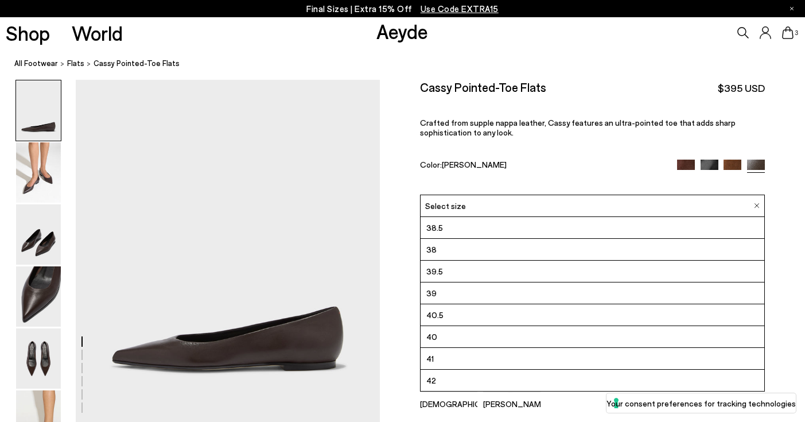
click at [451, 326] on li "40" at bounding box center [592, 337] width 344 height 22
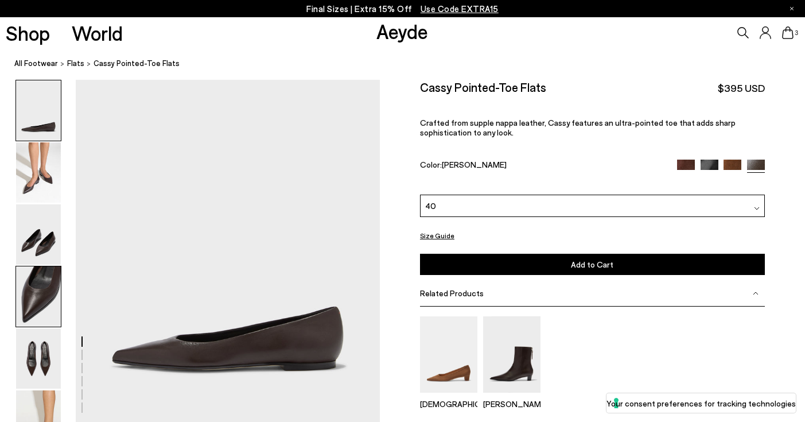
click at [32, 306] on img at bounding box center [38, 296] width 45 height 60
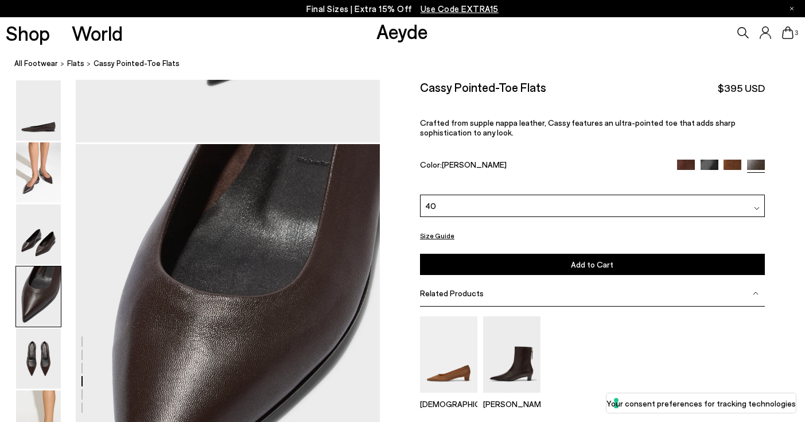
scroll to position [1158, 0]
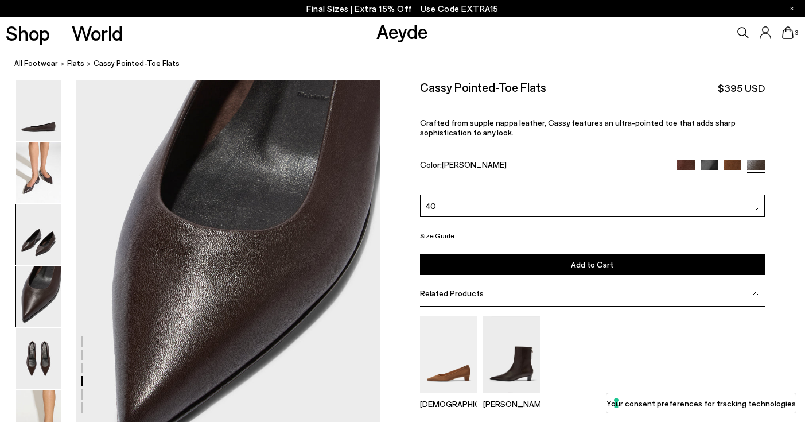
click at [45, 245] on img at bounding box center [38, 234] width 45 height 60
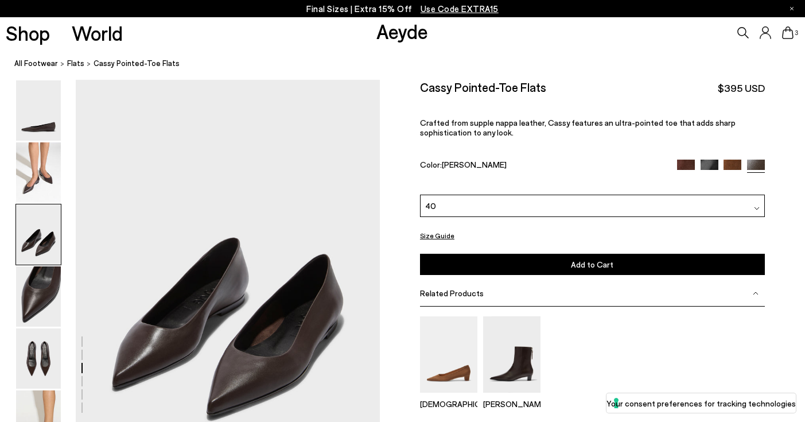
scroll to position [751, 0]
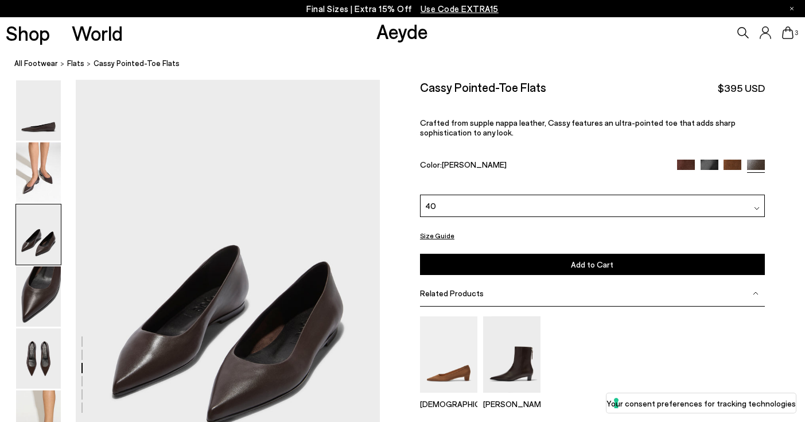
click at [703, 159] on img at bounding box center [709, 168] width 18 height 18
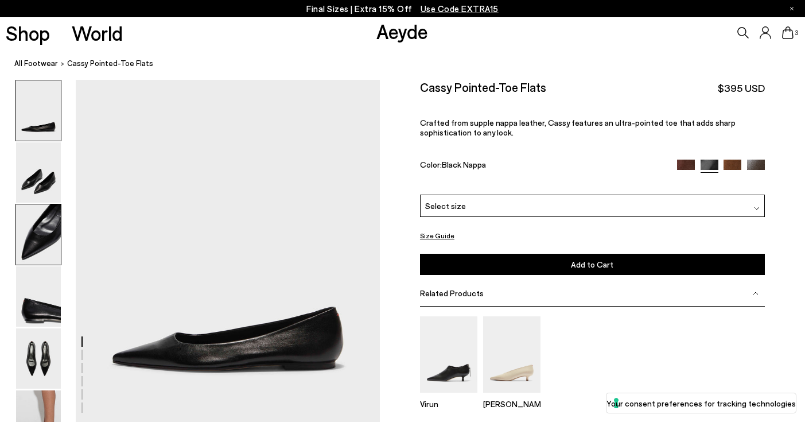
click at [41, 241] on img at bounding box center [38, 234] width 45 height 60
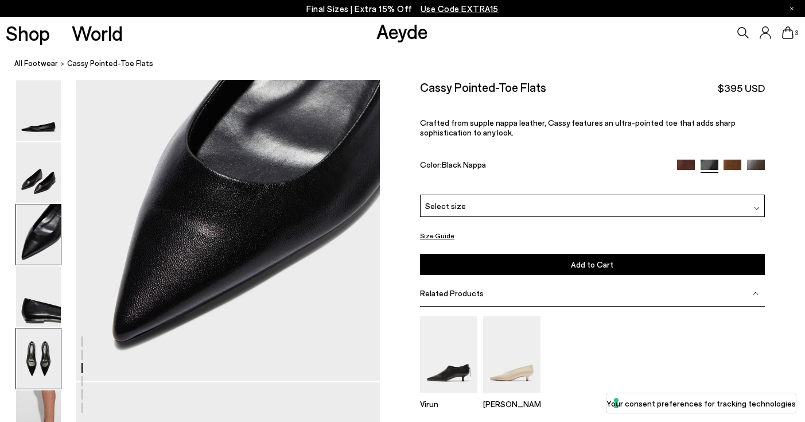
click at [42, 338] on img at bounding box center [38, 358] width 45 height 60
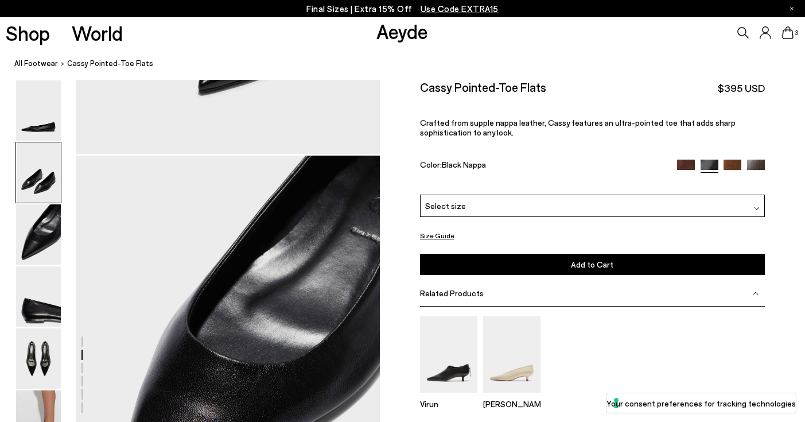
scroll to position [666, 0]
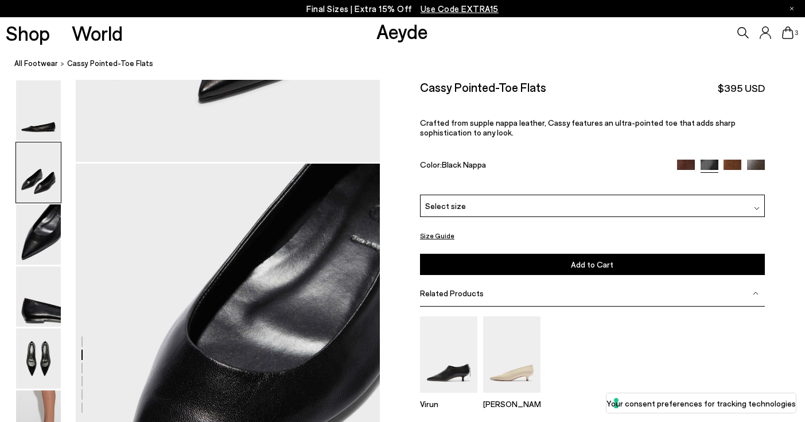
click at [734, 159] on img at bounding box center [732, 168] width 18 height 18
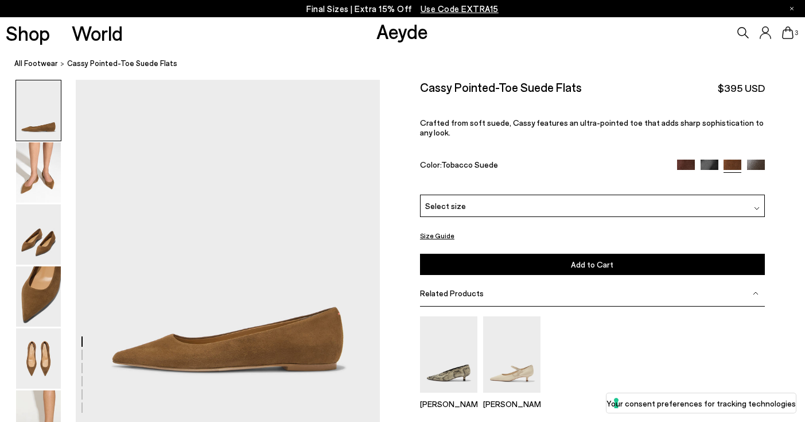
click at [684, 159] on img at bounding box center [686, 168] width 18 height 18
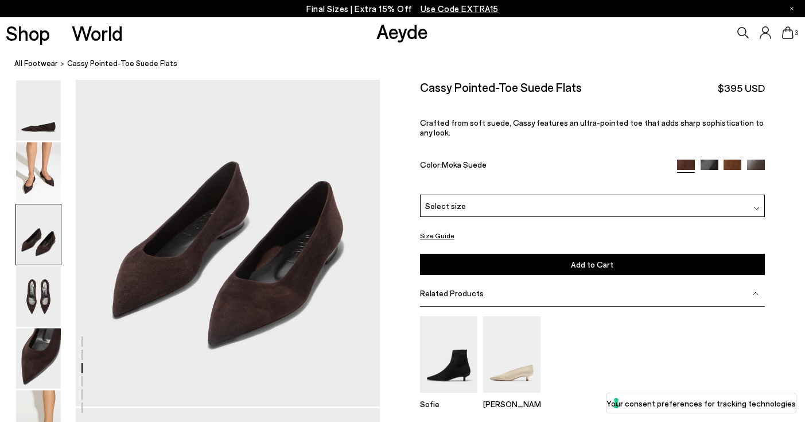
scroll to position [831, 0]
